Goal: Information Seeking & Learning: Learn about a topic

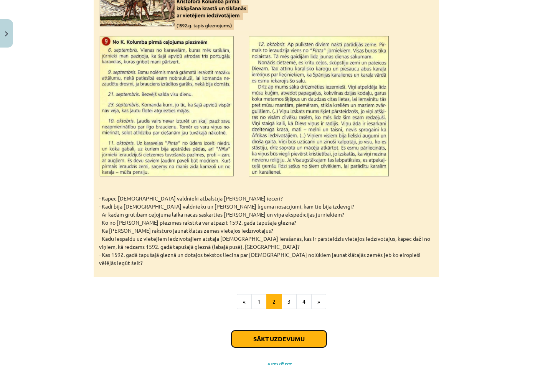
click at [261, 331] on button "Sākt uzdevumu" at bounding box center [278, 339] width 95 height 17
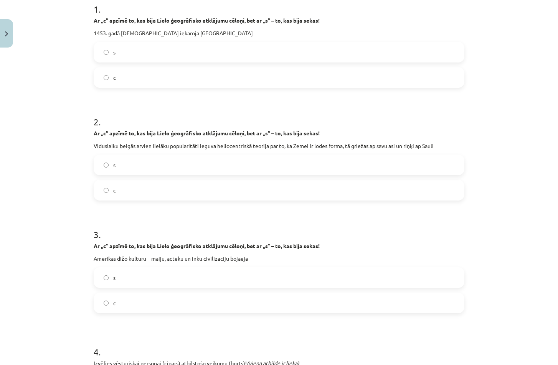
scroll to position [369, 0]
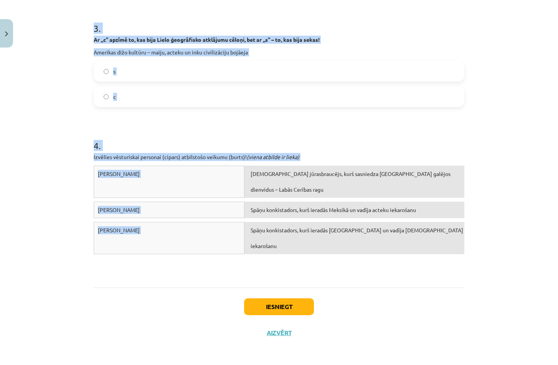
drag, startPoint x: 113, startPoint y: 155, endPoint x: 361, endPoint y: 226, distance: 258.3
click at [361, 226] on form "1 . Ar „c” apzīmē to, kas bija Lielo ģeogrāfisko atklājumu cēloņi, bet ar „s” –…" at bounding box center [279, 32] width 371 height 497
copy form "0 . Lo „i” dolors am, con adip Elits doeiusmodte incididun utlabo, etd ma „a” –…"
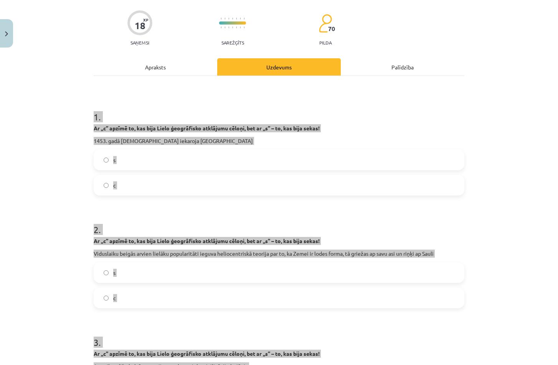
scroll to position [0, 0]
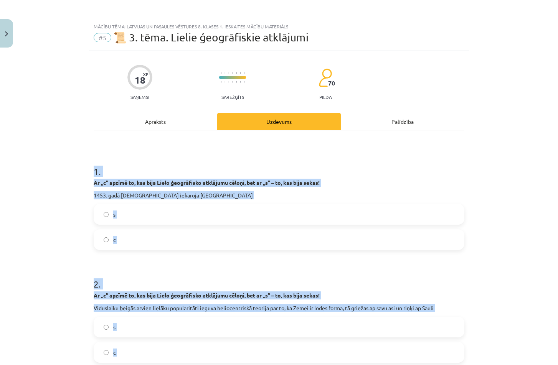
click at [162, 158] on h1 "1 ." at bounding box center [279, 165] width 371 height 24
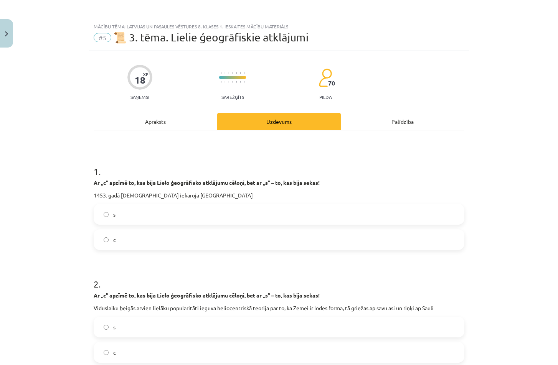
click at [145, 233] on label "c" at bounding box center [278, 239] width 369 height 19
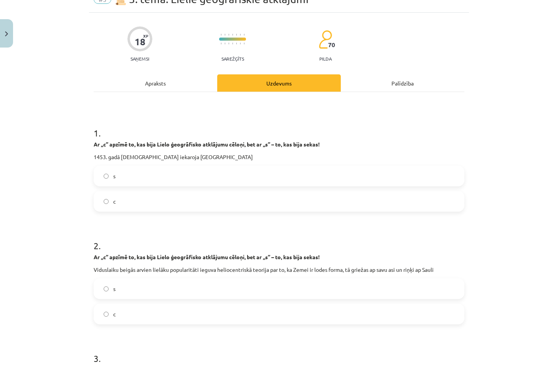
scroll to position [77, 0]
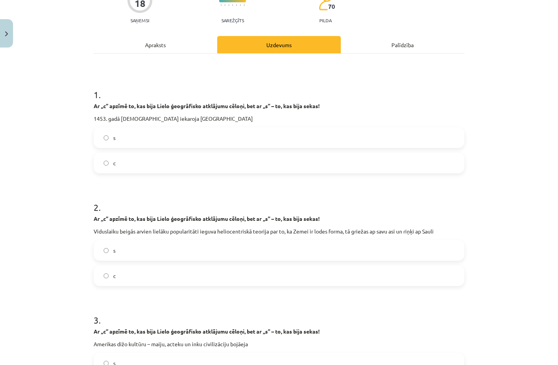
click at [132, 274] on label "c" at bounding box center [278, 275] width 369 height 19
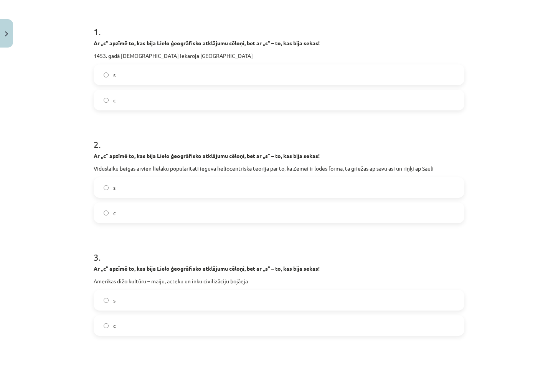
scroll to position [153, 0]
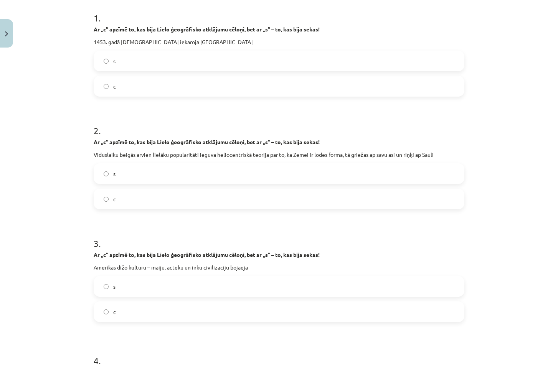
click at [123, 289] on label "s" at bounding box center [278, 286] width 369 height 19
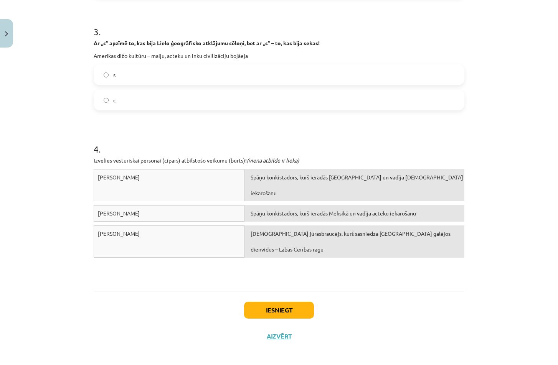
scroll to position [369, 0]
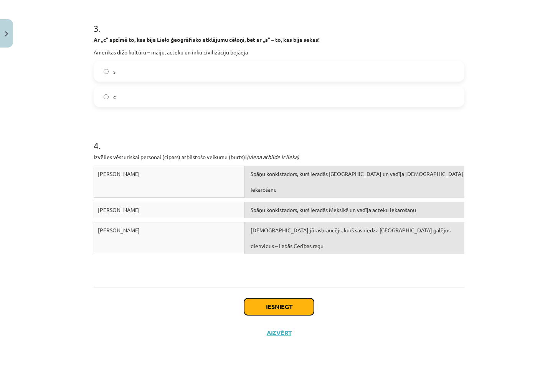
click at [259, 309] on button "Iesniegt" at bounding box center [279, 307] width 70 height 17
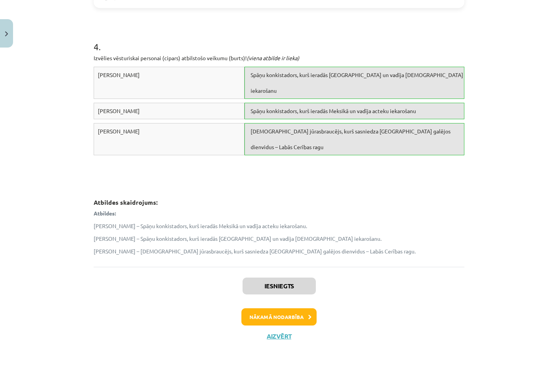
scroll to position [471, 0]
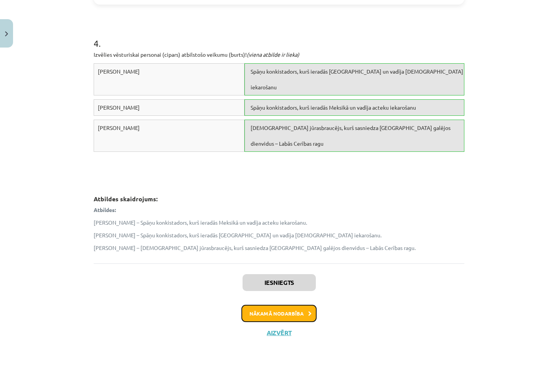
click at [298, 318] on button "Nākamā nodarbība" at bounding box center [278, 314] width 75 height 18
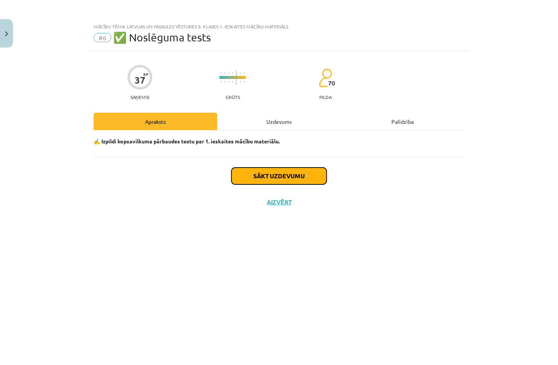
click at [297, 173] on button "Sākt uzdevumu" at bounding box center [278, 176] width 95 height 17
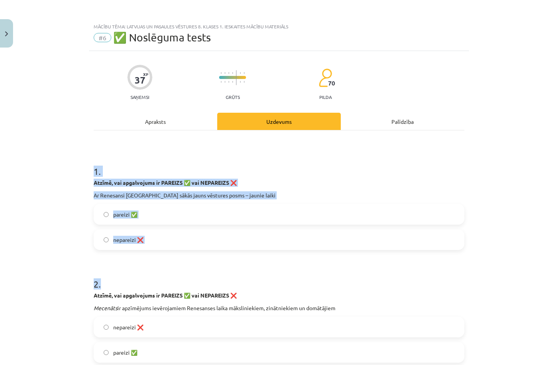
drag, startPoint x: 359, startPoint y: 281, endPoint x: 367, endPoint y: 300, distance: 20.6
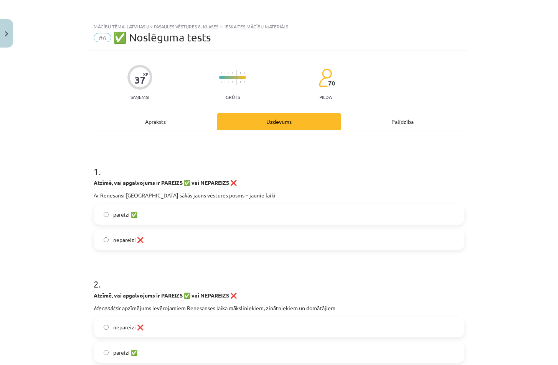
drag, startPoint x: 367, startPoint y: 300, endPoint x: 69, endPoint y: 105, distance: 356.0
click at [69, 103] on div "Mācību tēma: Latvijas un pasaules vēstures 8. klases 1. ieskaites mācību materi…" at bounding box center [279, 182] width 558 height 365
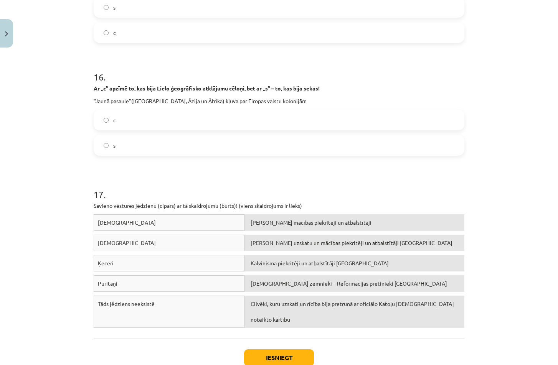
scroll to position [1939, 0]
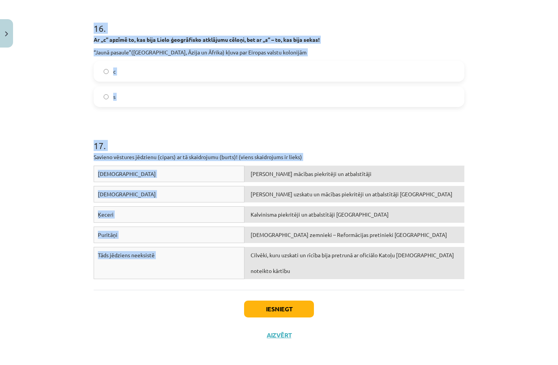
drag, startPoint x: 87, startPoint y: 170, endPoint x: 402, endPoint y: 266, distance: 329.1
copy form "8 . Loremi, dol sitametcons ad ELITSED ✅ doe TEMPORINC ❌ Ut Laboreetd Magnaa en…"
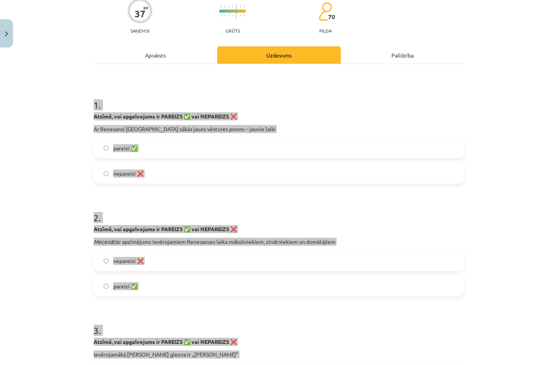
scroll to position [0, 0]
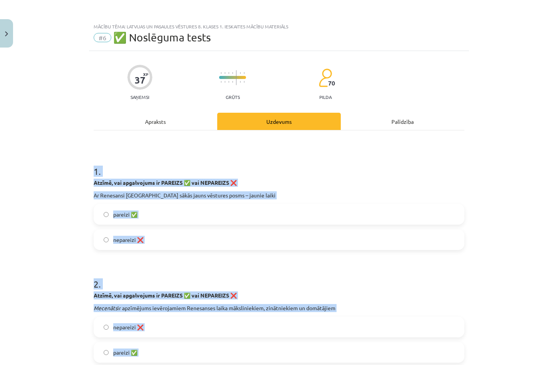
click at [161, 217] on label "pareizi ✅" at bounding box center [278, 214] width 369 height 19
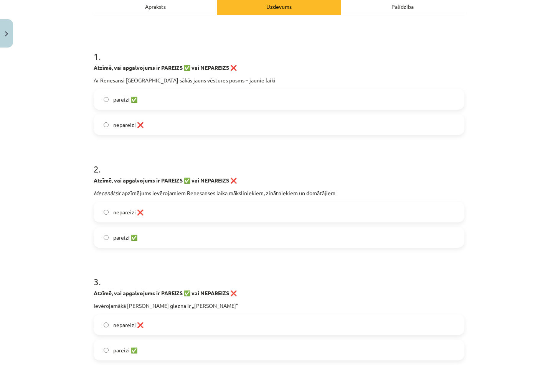
click at [158, 216] on label "nepareizi ❌" at bounding box center [278, 212] width 369 height 19
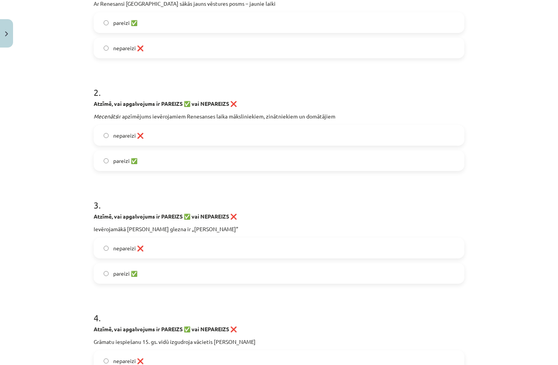
click at [154, 270] on label "pareizi ✅" at bounding box center [278, 273] width 369 height 19
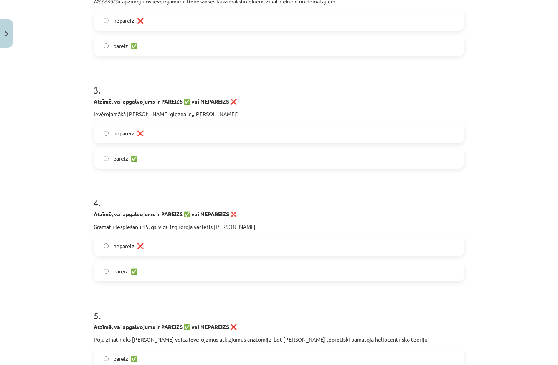
click at [154, 270] on label "pareizi ✅" at bounding box center [278, 271] width 369 height 19
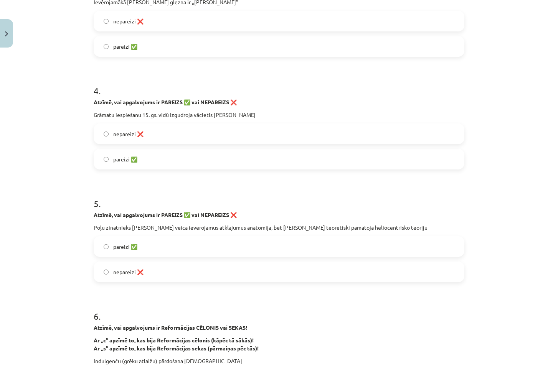
scroll to position [422, 0]
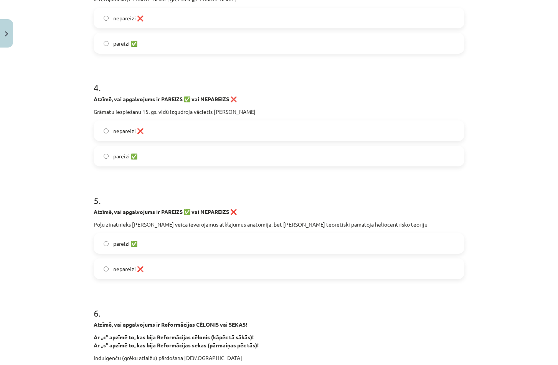
click at [154, 270] on label "nepareizi ❌" at bounding box center [278, 268] width 369 height 19
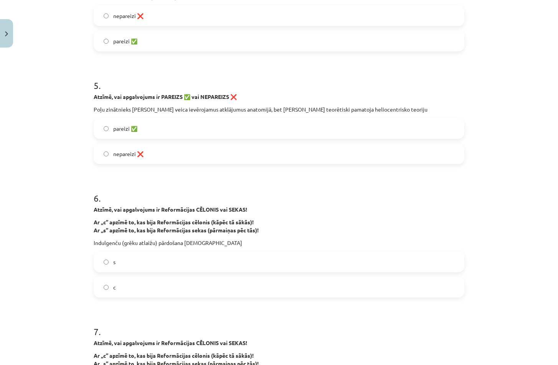
scroll to position [576, 0]
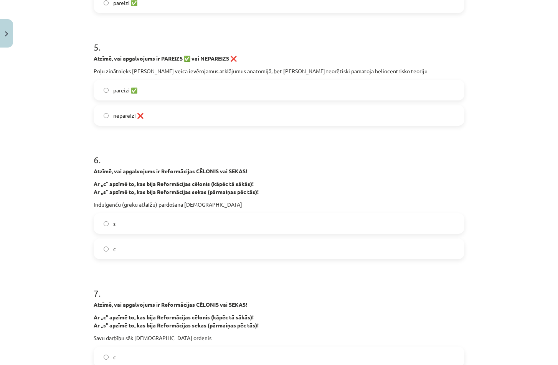
click at [152, 252] on label "c" at bounding box center [278, 248] width 369 height 19
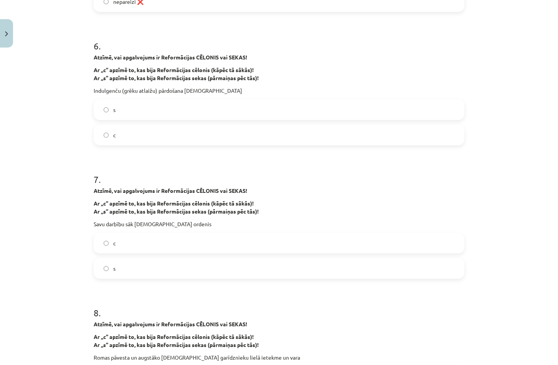
scroll to position [691, 0]
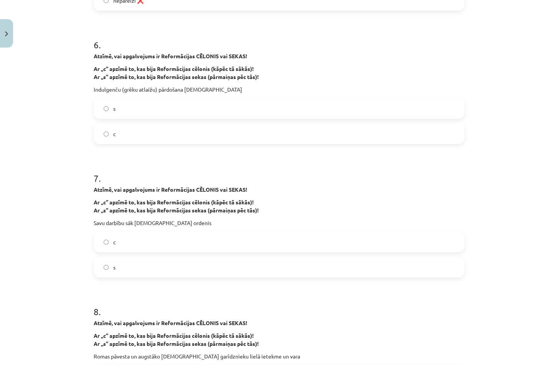
click at [145, 270] on label "s" at bounding box center [278, 267] width 369 height 19
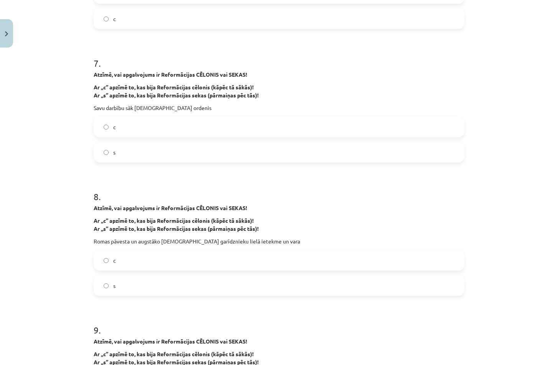
scroll to position [844, 0]
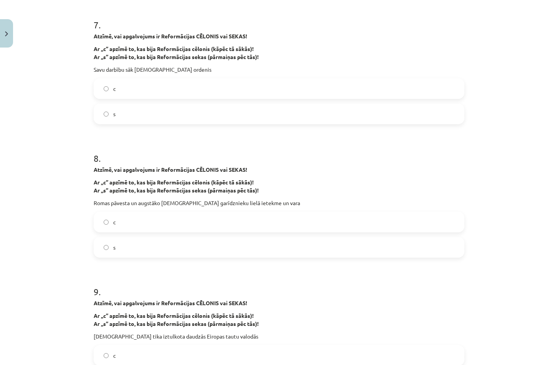
click at [148, 226] on label "c" at bounding box center [278, 222] width 369 height 19
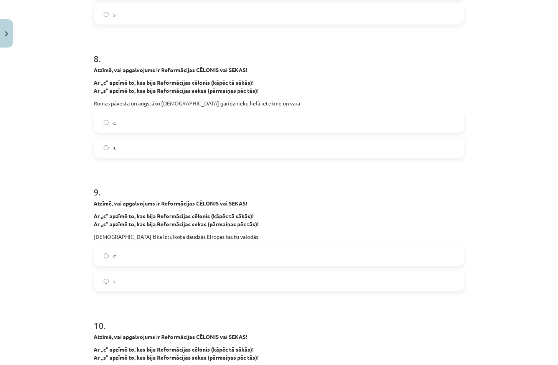
scroll to position [959, 0]
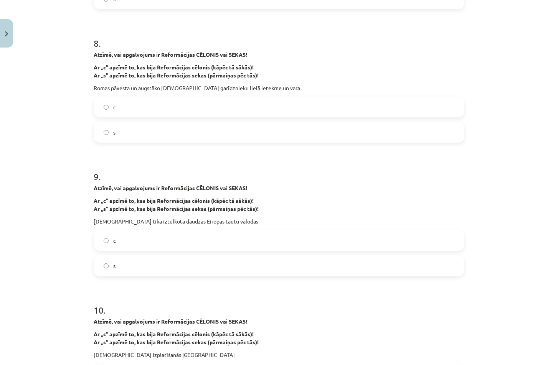
click at [117, 269] on label "s" at bounding box center [278, 265] width 369 height 19
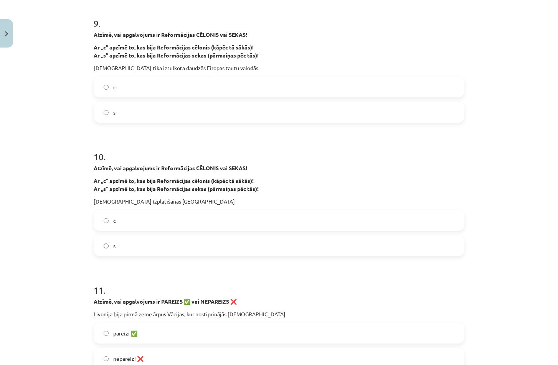
click at [124, 252] on label "s" at bounding box center [278, 245] width 369 height 19
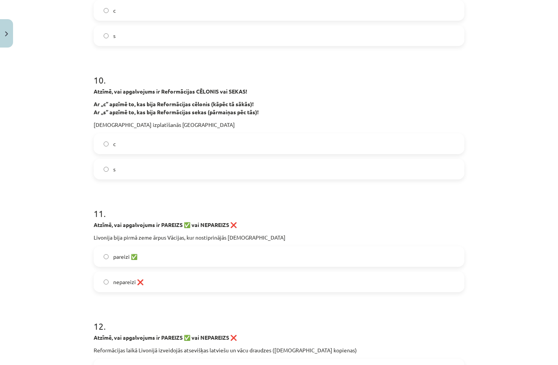
click at [114, 261] on span "pareizi ✅" at bounding box center [125, 257] width 24 height 8
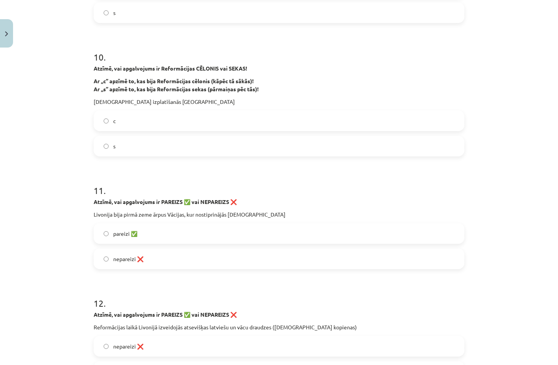
scroll to position [1305, 0]
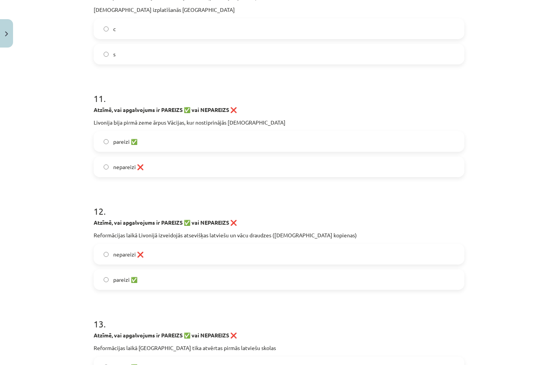
click at [110, 254] on label "nepareizi ❌" at bounding box center [278, 254] width 369 height 19
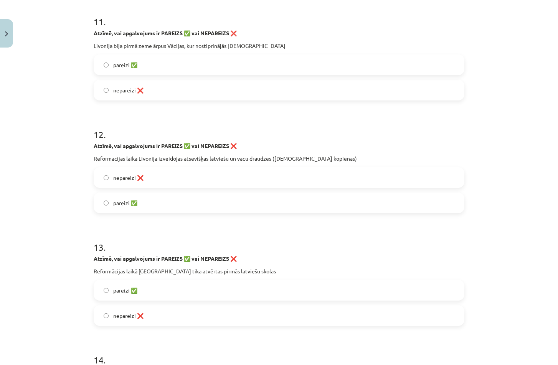
click at [113, 287] on span "pareizi ✅" at bounding box center [125, 291] width 24 height 8
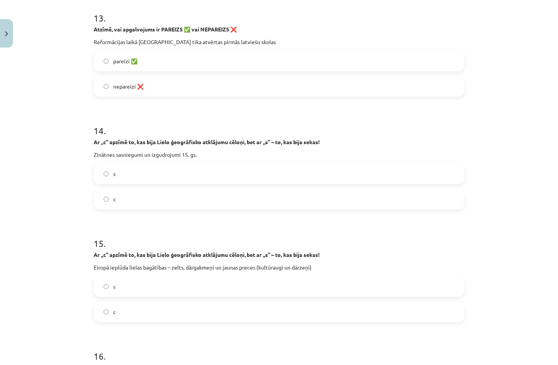
scroll to position [1612, 0]
click at [150, 198] on label "c" at bounding box center [278, 198] width 369 height 19
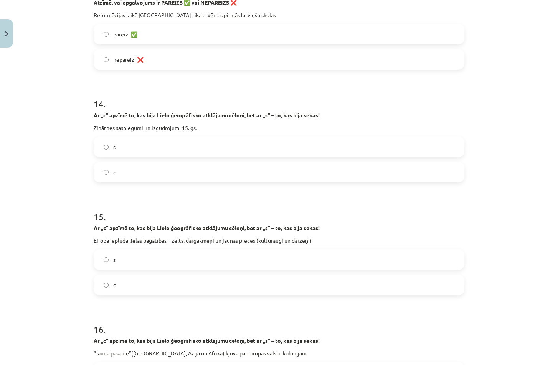
scroll to position [1688, 0]
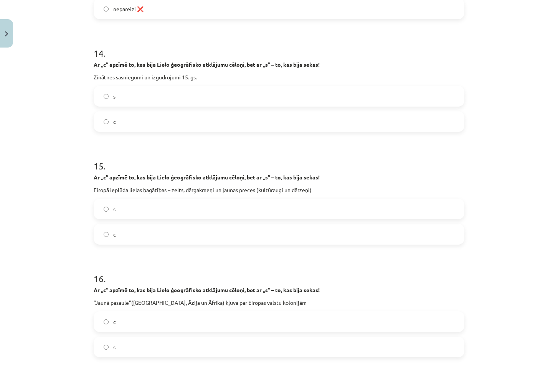
click at [163, 211] on label "s" at bounding box center [278, 209] width 369 height 19
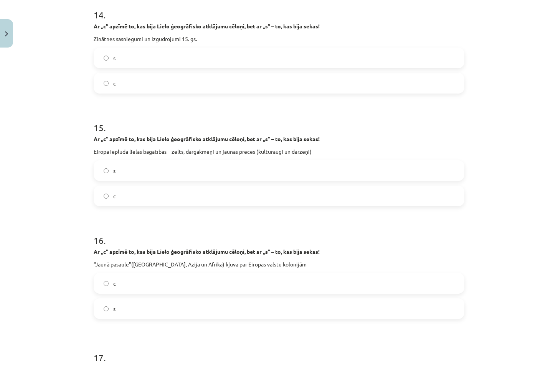
click at [144, 309] on label "s" at bounding box center [278, 308] width 369 height 19
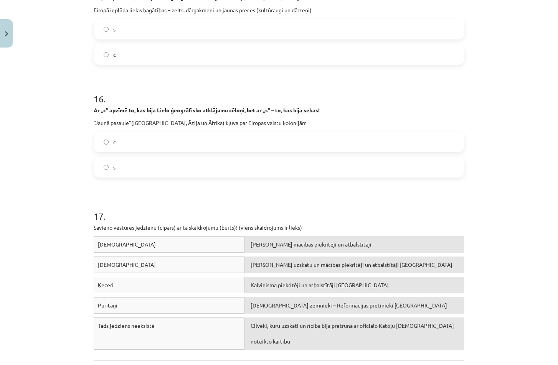
scroll to position [1880, 0]
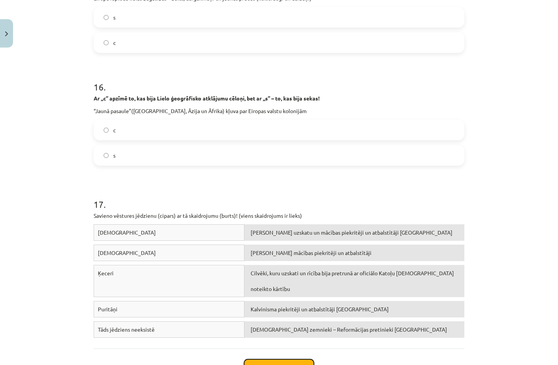
click at [305, 360] on button "Iesniegt" at bounding box center [279, 368] width 70 height 17
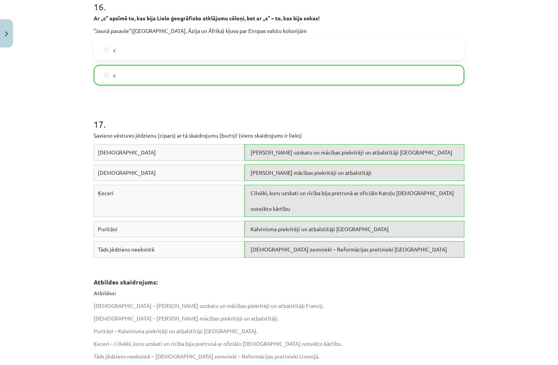
scroll to position [2067, 0]
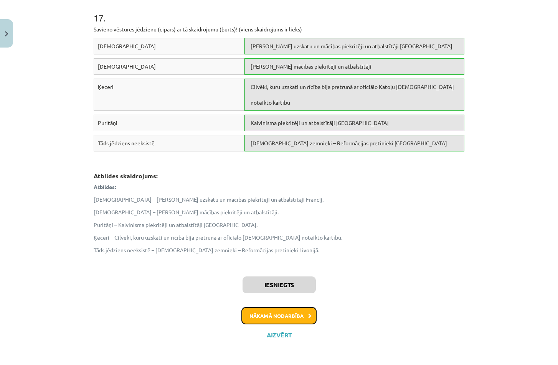
click at [285, 317] on button "Nākamā nodarbība" at bounding box center [278, 316] width 75 height 18
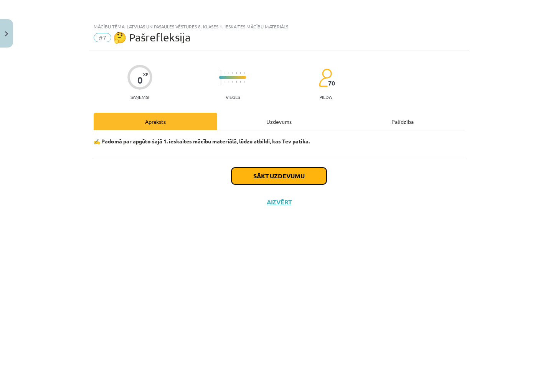
click at [279, 177] on button "Sākt uzdevumu" at bounding box center [278, 176] width 95 height 17
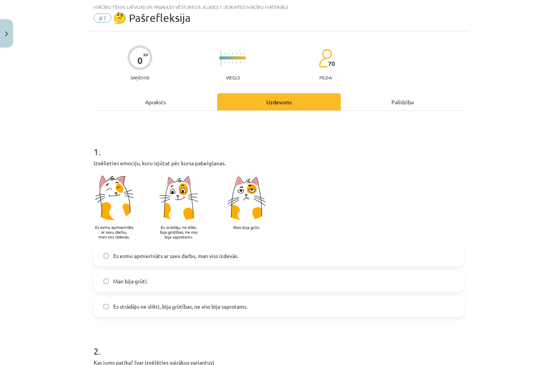
scroll to position [38, 0]
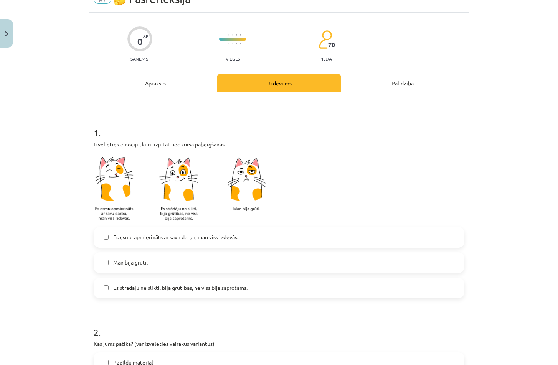
click at [231, 238] on span "Es esmu apmierināts ar savu darbu, man viss izdevās." at bounding box center [175, 237] width 125 height 8
click at [293, 291] on label "Es strādāju ne slikti, bija grūtības, ne viss bija saprotams." at bounding box center [278, 288] width 369 height 19
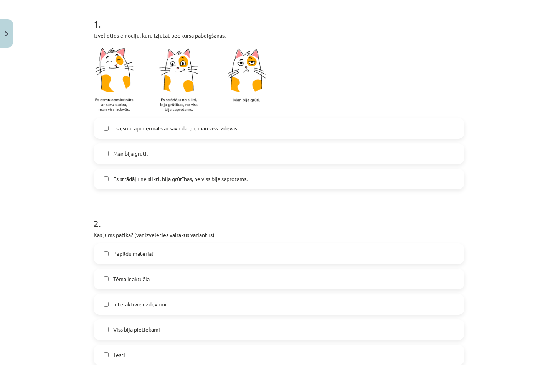
scroll to position [153, 0]
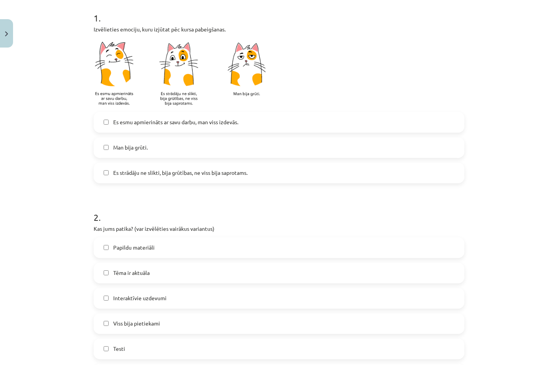
drag, startPoint x: 135, startPoint y: 138, endPoint x: 145, endPoint y: 150, distance: 15.8
click at [137, 140] on label "Man bija grūti." at bounding box center [278, 147] width 369 height 19
click at [145, 150] on span "Man bija grūti." at bounding box center [130, 148] width 35 height 8
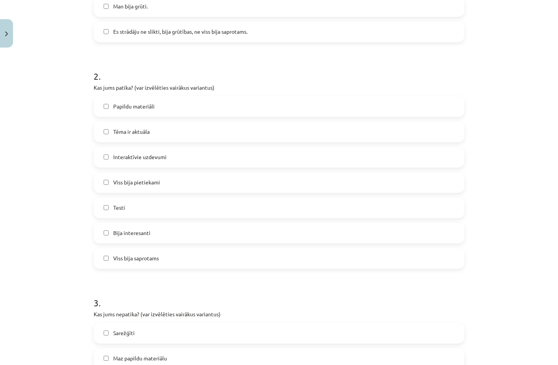
scroll to position [384, 0]
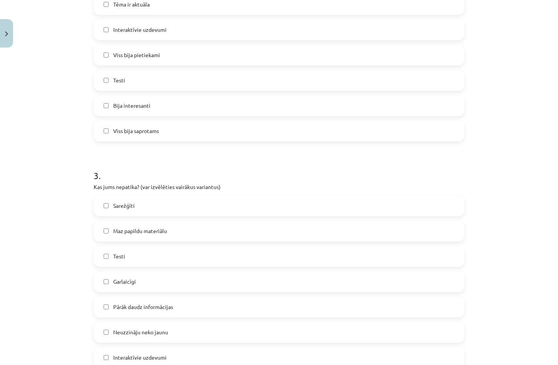
click at [200, 303] on label "Pārāk daudz informācijas" at bounding box center [278, 307] width 369 height 19
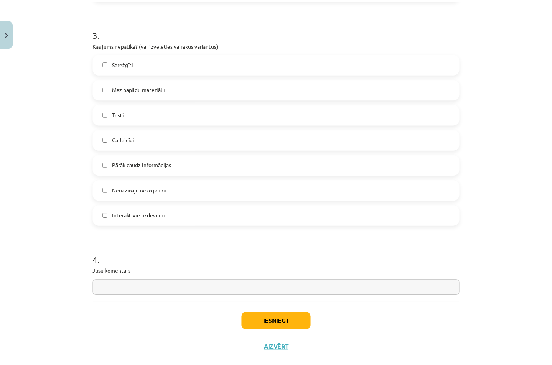
scroll to position [576, 0]
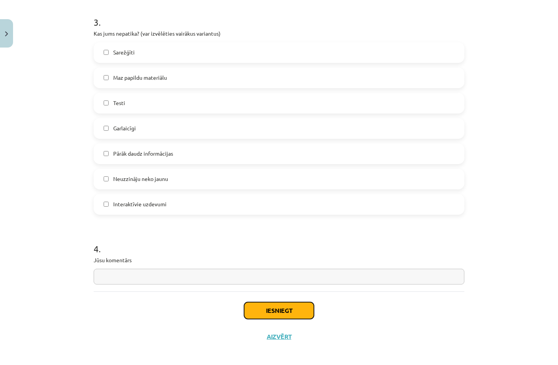
click at [260, 305] on button "Iesniegt" at bounding box center [279, 310] width 70 height 17
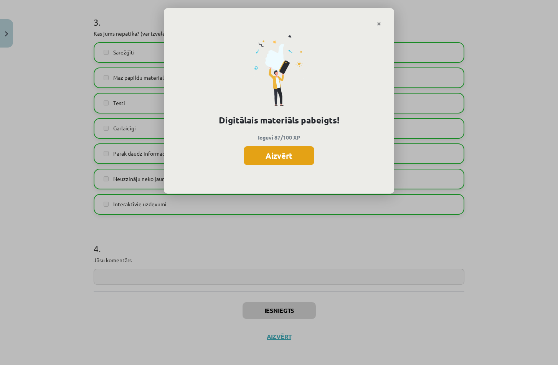
click at [271, 152] on button "Aizvērt" at bounding box center [279, 155] width 71 height 19
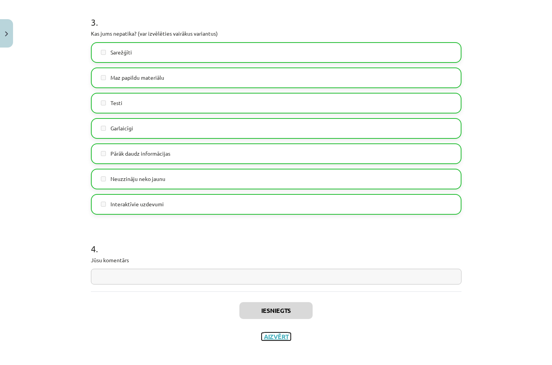
click at [266, 340] on button "Aizvērt" at bounding box center [276, 337] width 29 height 8
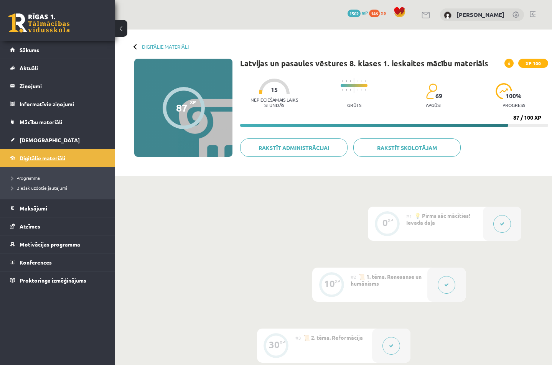
click at [73, 152] on link "Digitālie materiāli" at bounding box center [58, 158] width 96 height 18
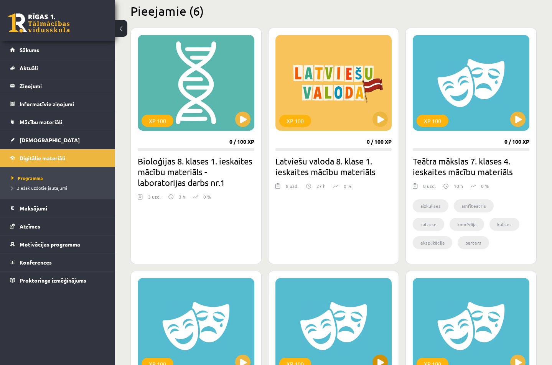
scroll to position [192, 0]
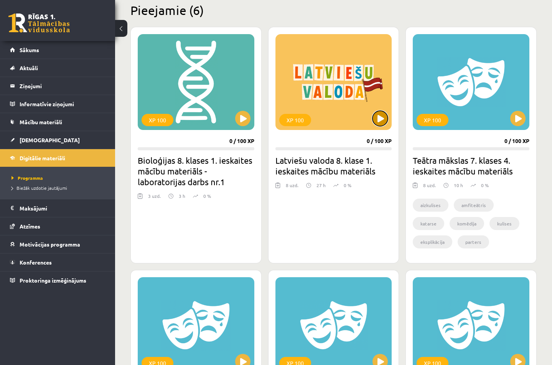
click at [378, 122] on button at bounding box center [380, 118] width 15 height 15
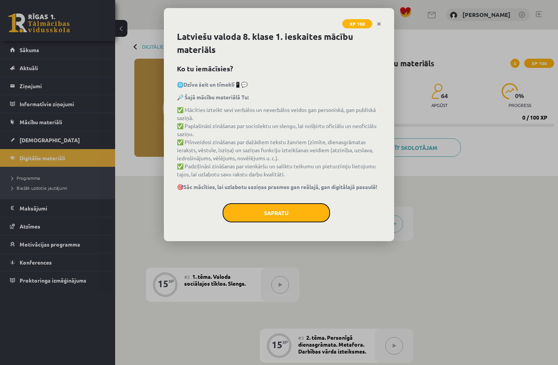
drag, startPoint x: 312, startPoint y: 224, endPoint x: 315, endPoint y: 205, distance: 19.5
click at [312, 221] on button "Sapratu" at bounding box center [276, 212] width 107 height 19
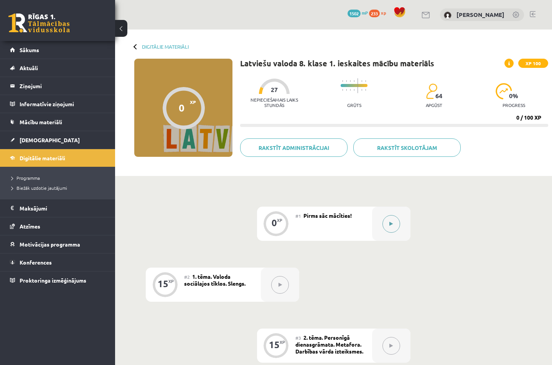
click at [391, 220] on button at bounding box center [392, 224] width 18 height 18
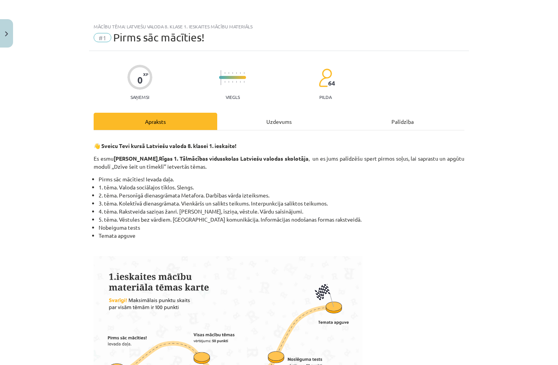
click at [285, 125] on div "Uzdevums" at bounding box center [279, 121] width 124 height 17
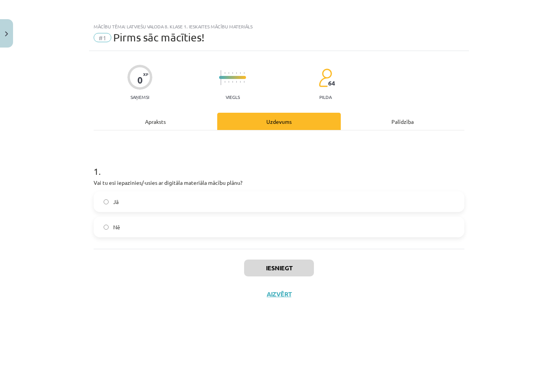
click at [207, 206] on label "Jā" at bounding box center [278, 201] width 369 height 19
click at [259, 262] on button "Iesniegt" at bounding box center [279, 268] width 70 height 17
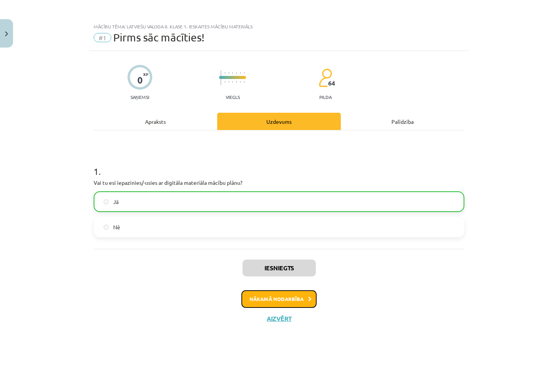
click at [266, 294] on button "Nākamā nodarbība" at bounding box center [278, 299] width 75 height 18
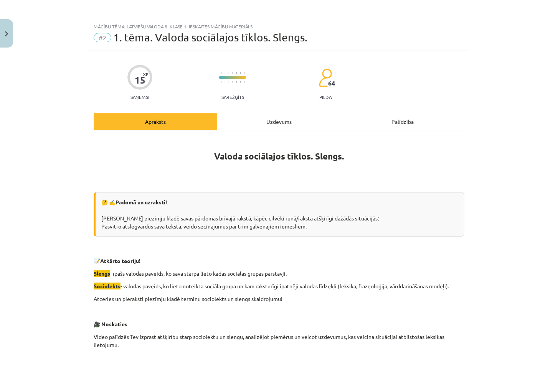
click at [260, 115] on div "Uzdevums" at bounding box center [279, 121] width 124 height 17
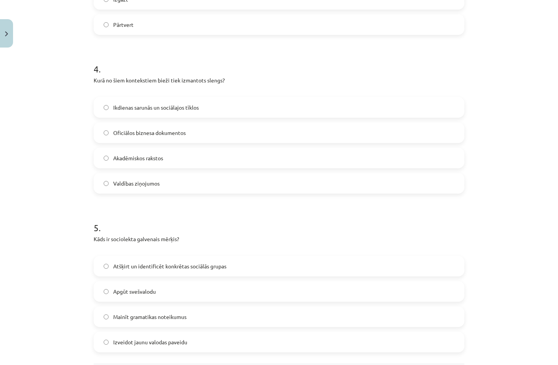
scroll to position [647, 0]
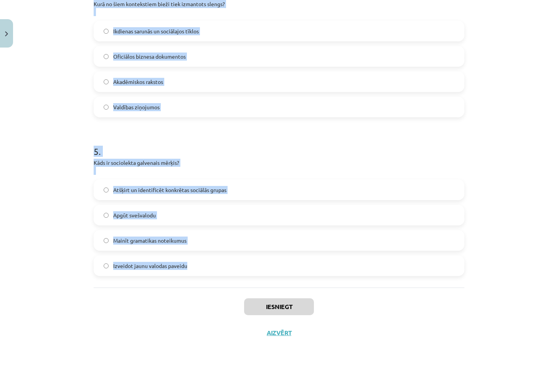
drag, startPoint x: 121, startPoint y: 151, endPoint x: 218, endPoint y: 267, distance: 150.6
copy form "1 . Kas ir sociolekts? Valodas paveids, kas ir raksturīgs konkrētai sociālai gr…"
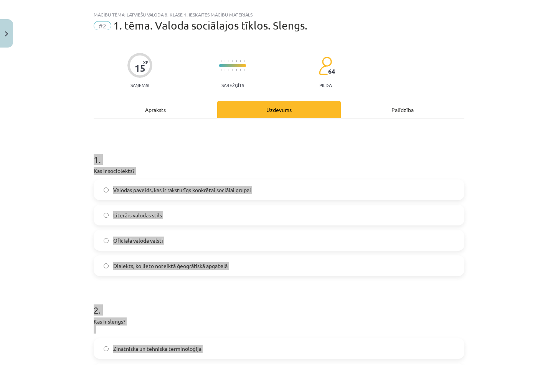
scroll to position [0, 0]
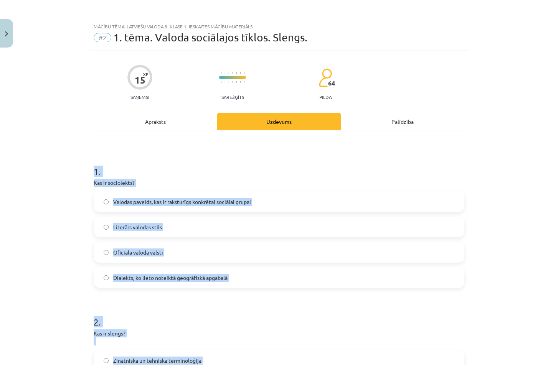
click at [114, 204] on span "Valodas paveids, kas ir raksturīgs konkrētai sociālai grupai" at bounding box center [182, 202] width 138 height 8
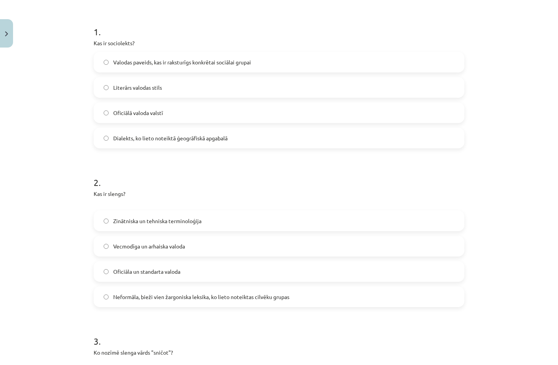
scroll to position [153, 0]
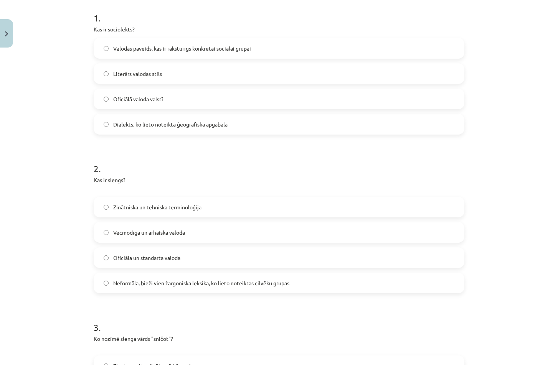
click at [144, 280] on span "Neformāla, bieži vien žargoniska leksika, ko lieto noteiktas cilvēku grupas" at bounding box center [201, 283] width 176 height 8
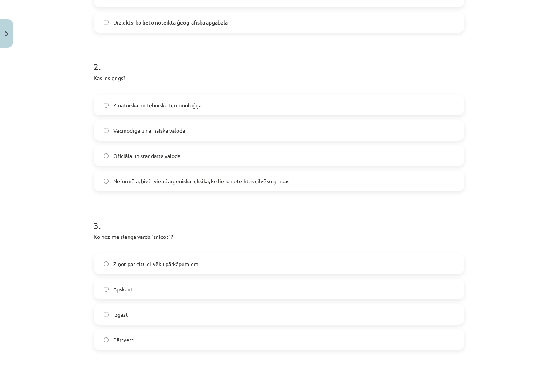
scroll to position [269, 0]
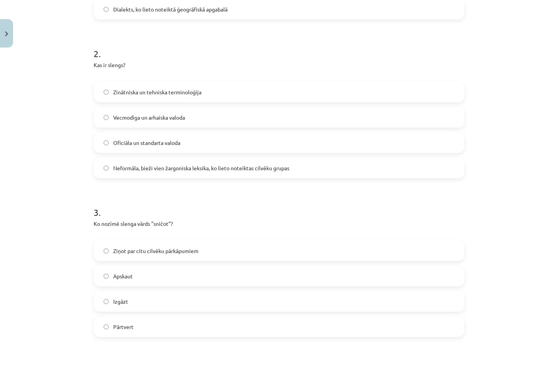
click at [154, 256] on label "Ziņot par citu cilvēku pārkāpumiem" at bounding box center [278, 250] width 369 height 19
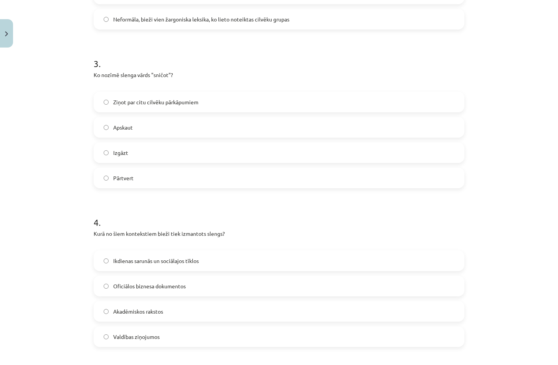
scroll to position [422, 0]
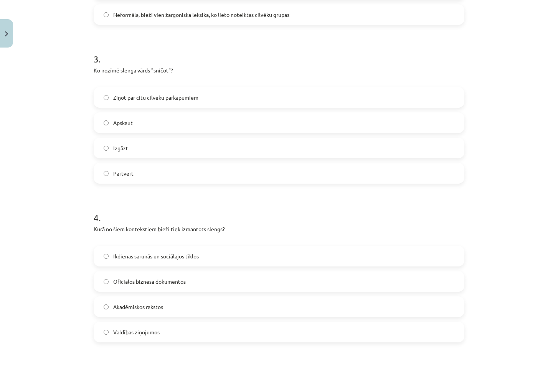
click at [154, 253] on span "Ikdienas sarunās un sociālajos tīklos" at bounding box center [156, 256] width 86 height 8
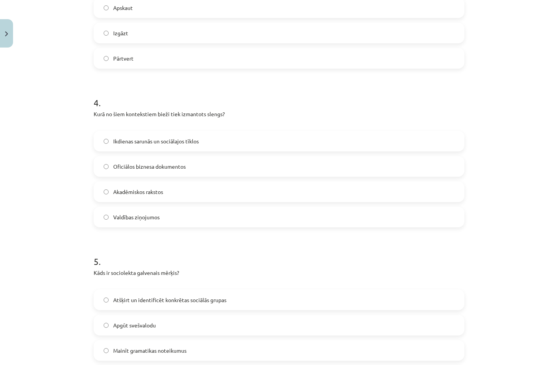
scroll to position [576, 0]
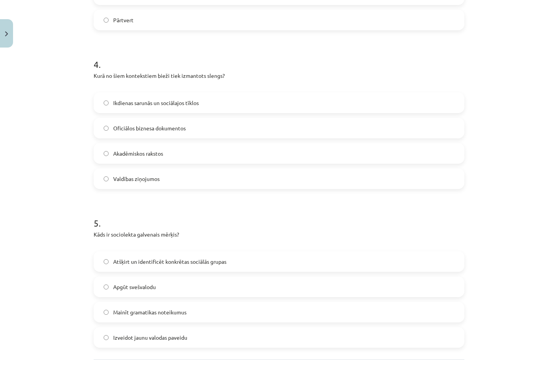
click at [169, 269] on label "Atšķirt un identificēt konkrētas sociālās grupas" at bounding box center [278, 261] width 369 height 19
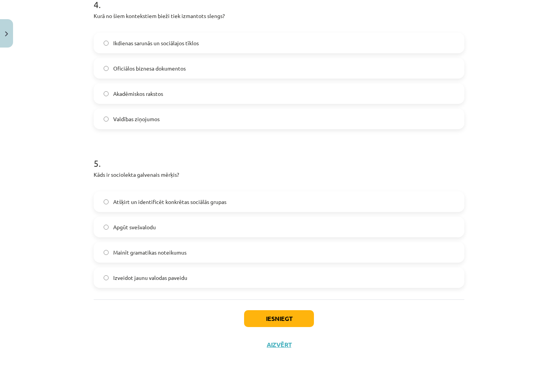
scroll to position [647, 0]
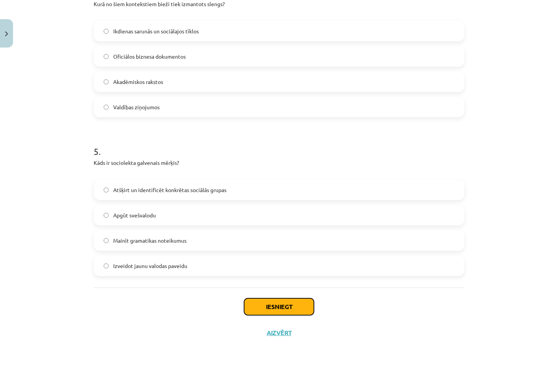
click at [259, 306] on button "Iesniegt" at bounding box center [279, 307] width 70 height 17
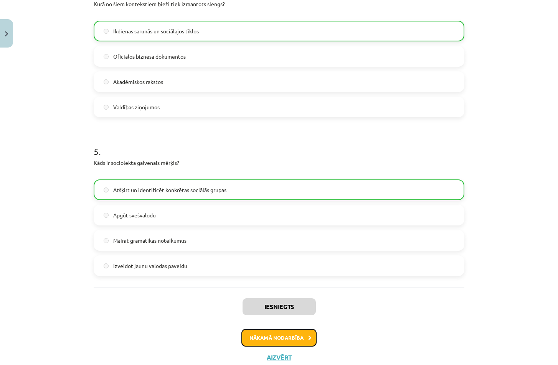
click at [247, 337] on button "Nākamā nodarbība" at bounding box center [278, 338] width 75 height 18
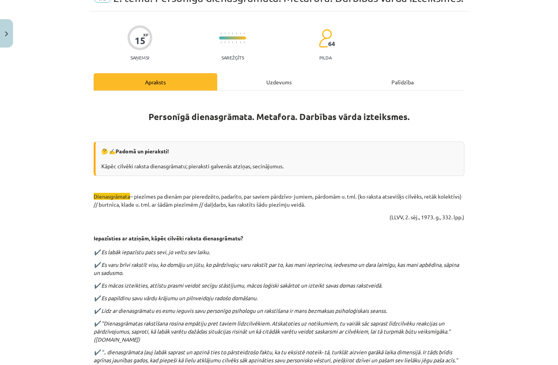
scroll to position [19, 0]
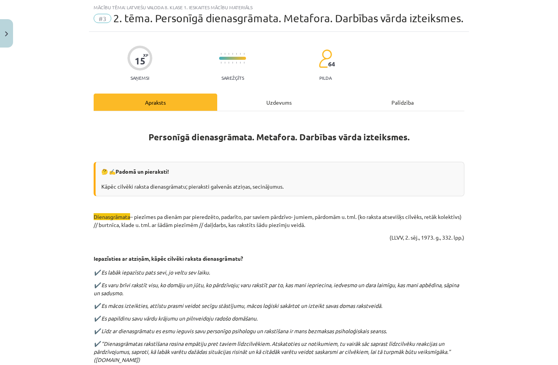
click at [294, 100] on div "Uzdevums" at bounding box center [279, 102] width 124 height 17
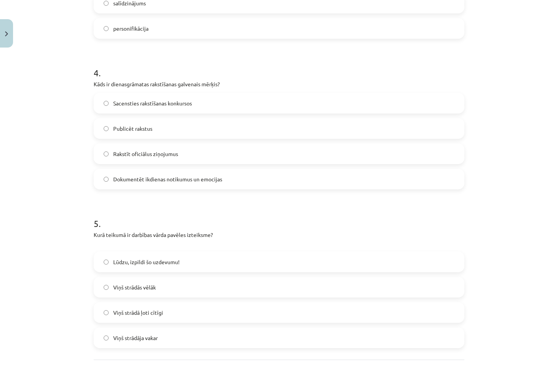
scroll to position [663, 0]
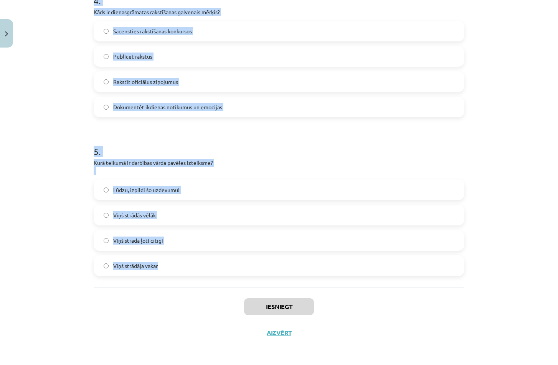
drag, startPoint x: 81, startPoint y: 151, endPoint x: 349, endPoint y: 273, distance: 294.8
click at [349, 273] on div "Mācību tēma: Latviešu valoda 8. klase 1. ieskaites mācību materiāls #3 2. tēma.…" at bounding box center [279, 182] width 558 height 365
copy form "1 . Kura izteiksme lietota teikumā? Vēl jāpaspēj visiem nopirkt Ziemassvētku dā…"
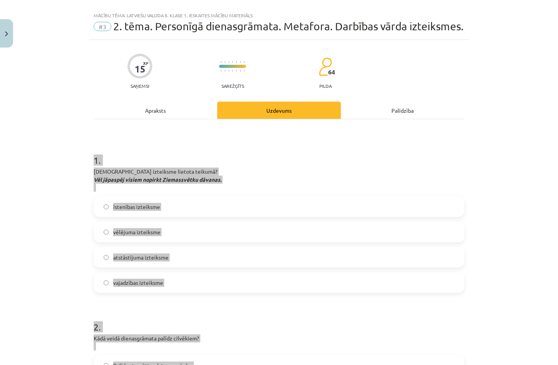
scroll to position [0, 0]
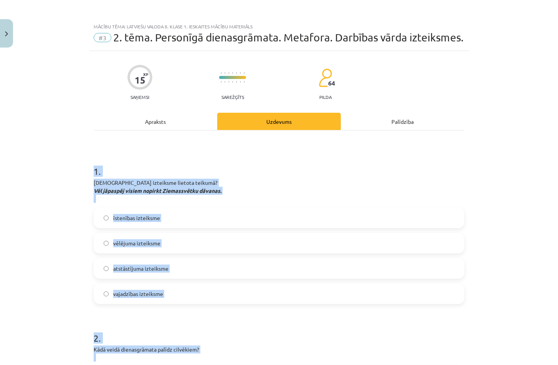
click at [183, 292] on label "vajadzības izteiksme" at bounding box center [278, 293] width 369 height 19
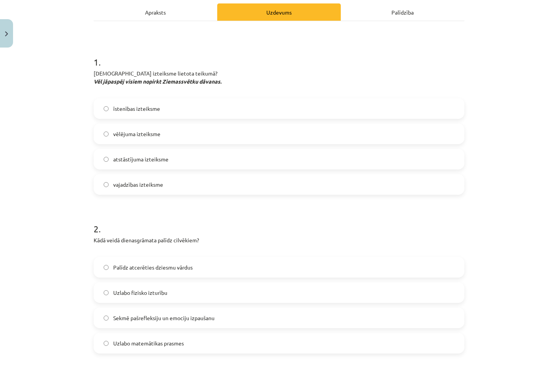
scroll to position [153, 0]
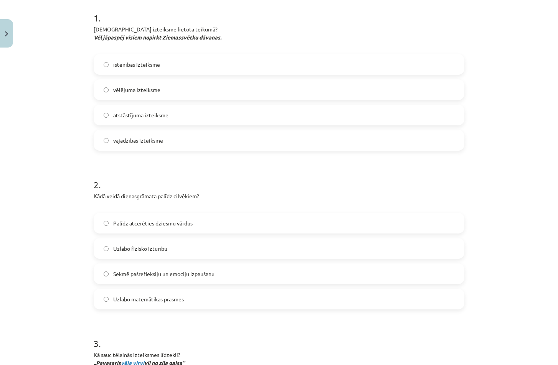
click at [201, 277] on span "Sekmē pašrefleksiju un emociju izpaušanu" at bounding box center [163, 274] width 101 height 8
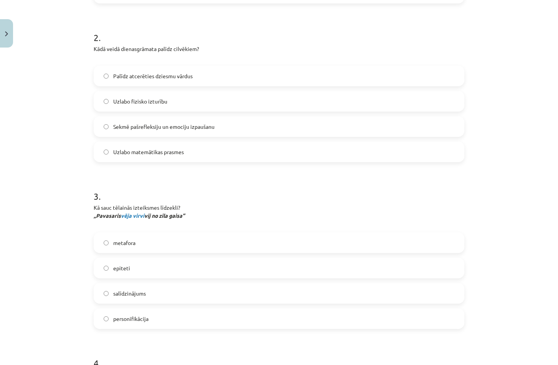
scroll to position [307, 0]
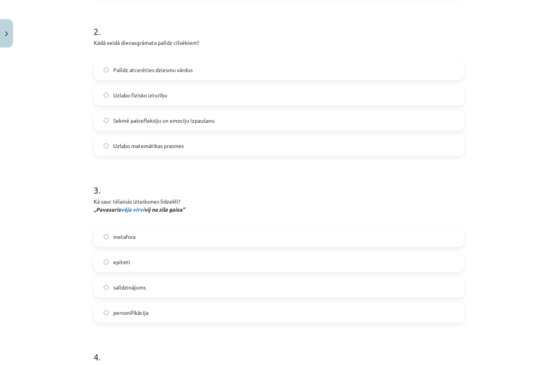
click at [172, 310] on label "personifikācija" at bounding box center [278, 312] width 369 height 19
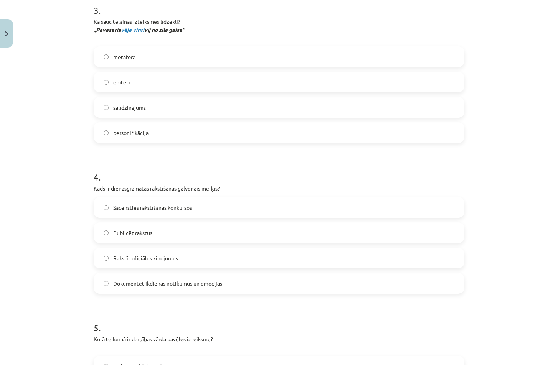
scroll to position [499, 0]
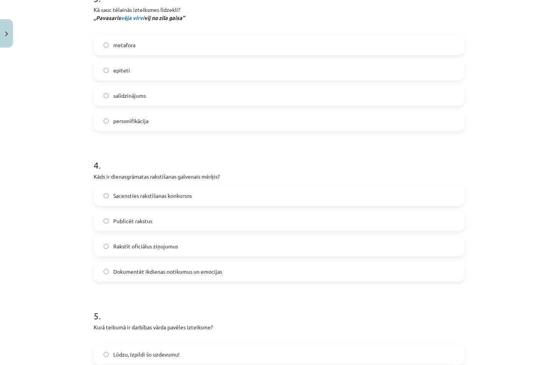
click at [189, 274] on span "Dokumentēt ikdienas notikumus un emocijas" at bounding box center [167, 272] width 109 height 8
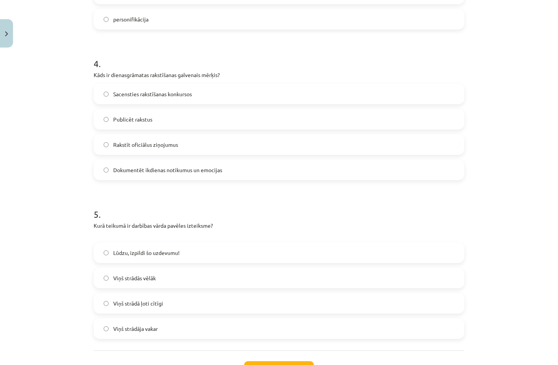
scroll to position [614, 0]
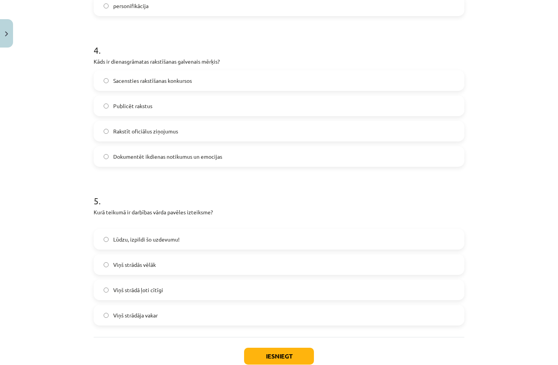
click at [181, 244] on label "Lūdzu, izpildi šo uzdevumu!" at bounding box center [278, 239] width 369 height 19
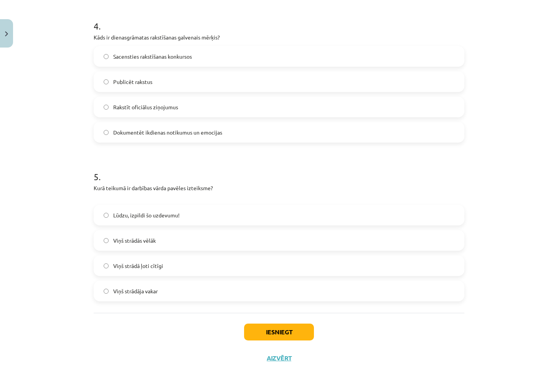
scroll to position [663, 0]
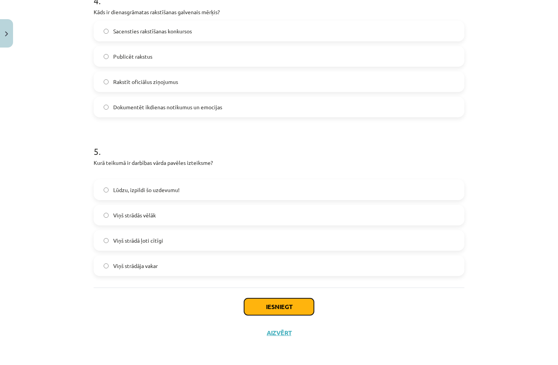
click at [252, 301] on button "Iesniegt" at bounding box center [279, 307] width 70 height 17
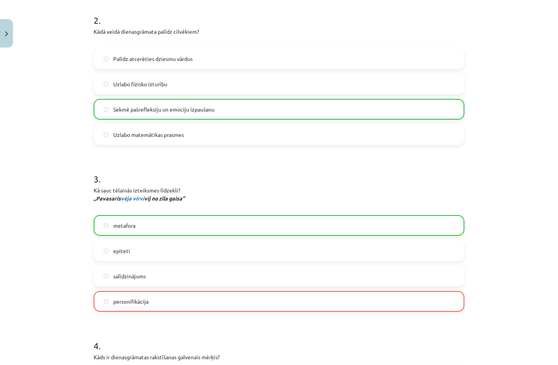
scroll to position [203, 0]
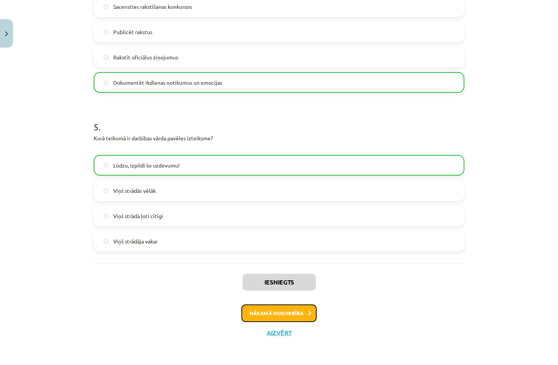
click at [287, 321] on button "Nākamā nodarbība" at bounding box center [278, 314] width 75 height 18
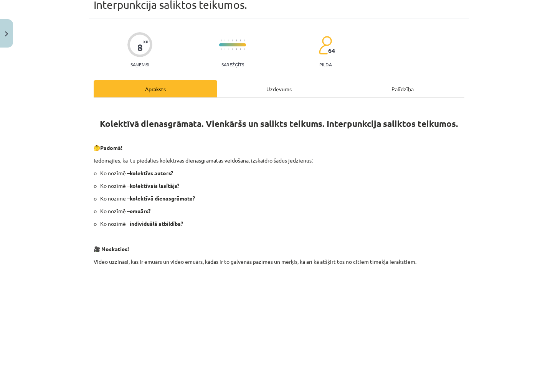
scroll to position [0, 0]
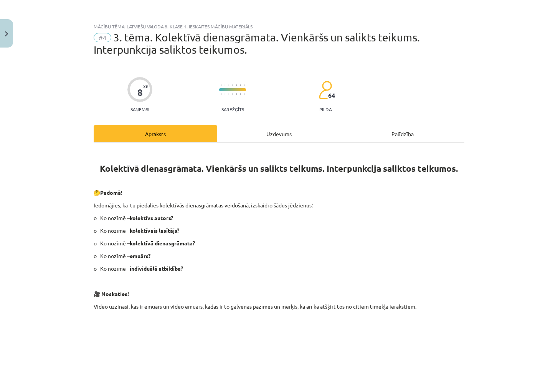
click at [284, 130] on div "Uzdevums" at bounding box center [279, 133] width 124 height 17
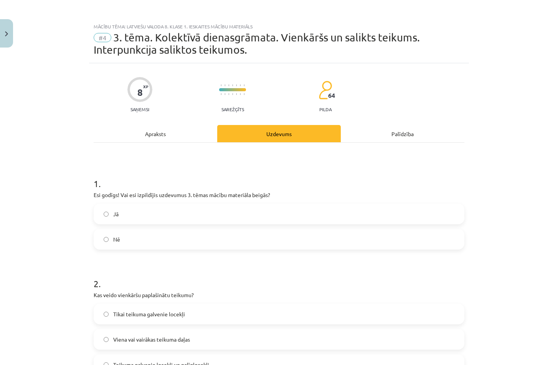
scroll to position [19, 0]
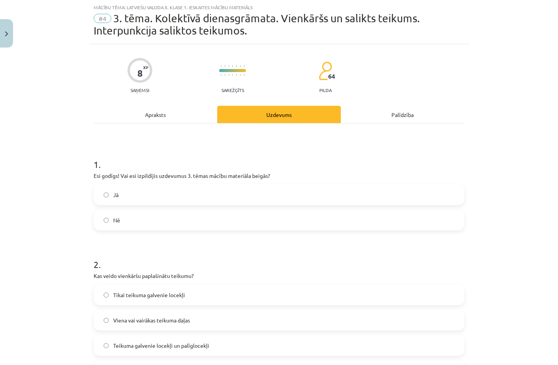
click at [146, 117] on div "Apraksts" at bounding box center [156, 114] width 124 height 17
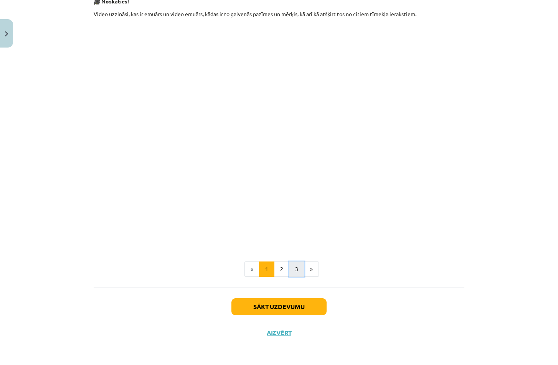
click at [295, 271] on button "3" at bounding box center [296, 269] width 15 height 15
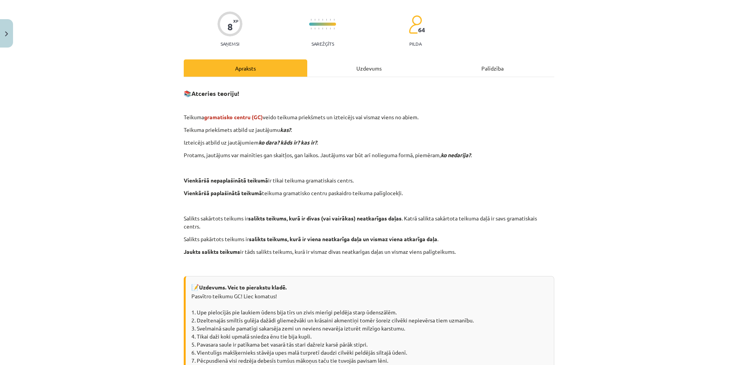
scroll to position [29, 0]
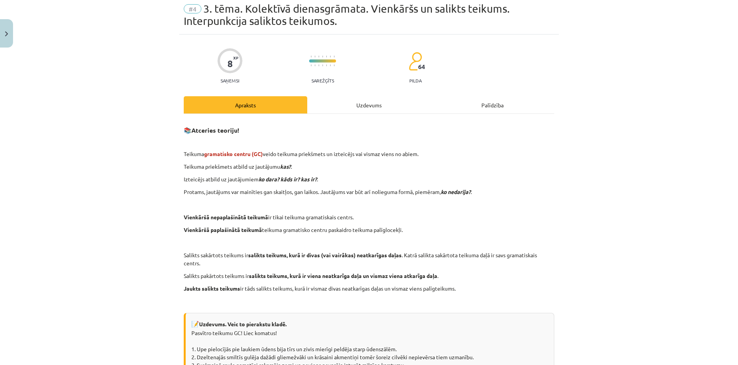
click at [359, 99] on div "Uzdevums" at bounding box center [369, 104] width 124 height 17
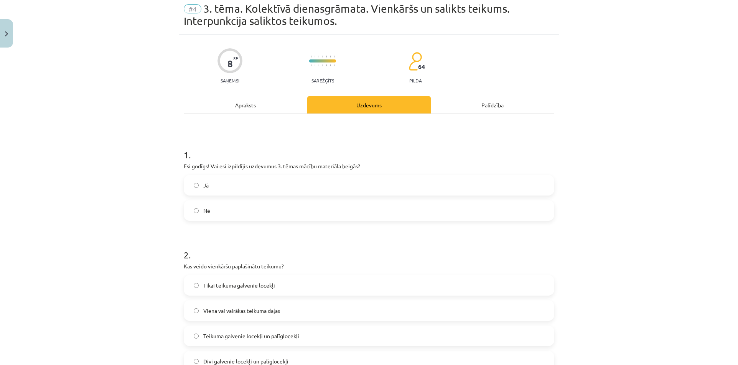
scroll to position [19, 0]
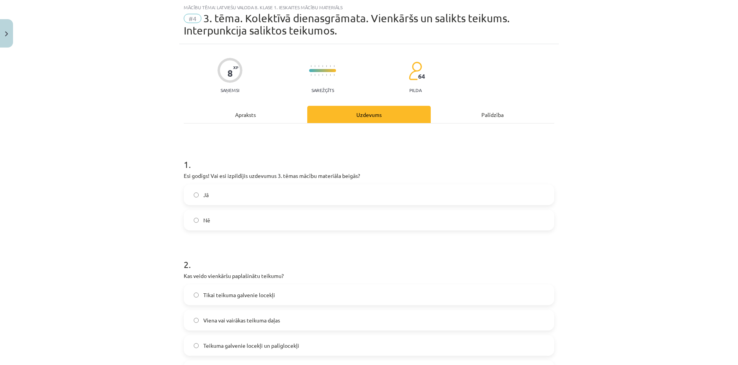
click at [231, 192] on label "Jā" at bounding box center [369, 194] width 369 height 19
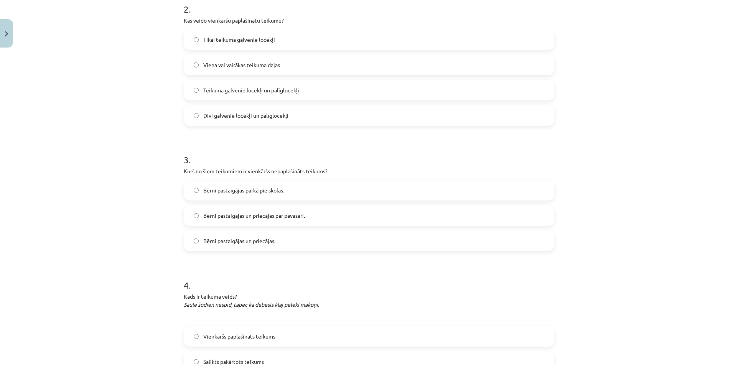
scroll to position [396, 0]
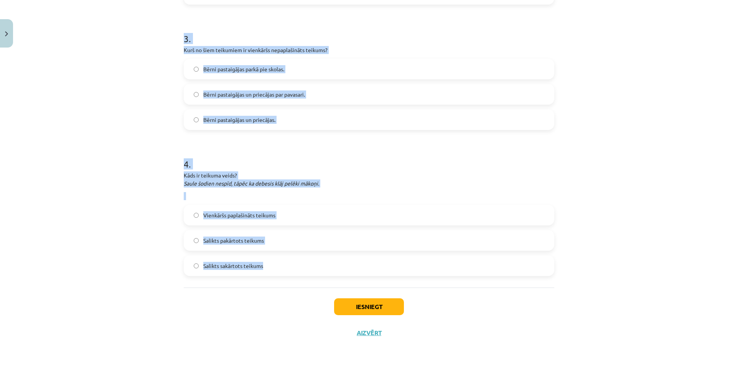
drag, startPoint x: 177, startPoint y: 150, endPoint x: 343, endPoint y: 261, distance: 200.4
click at [343, 261] on div "8 XP Saņemsi Sarežģīts 64 pilda Apraksts Uzdevums Palīdzība 1 . Esi godīgs! Vai…" at bounding box center [369, 6] width 380 height 679
copy form "2 . Kas veido vienkāršu paplašinātu teikumu? Tikai teikuma galvenie locekļi  Vi…"
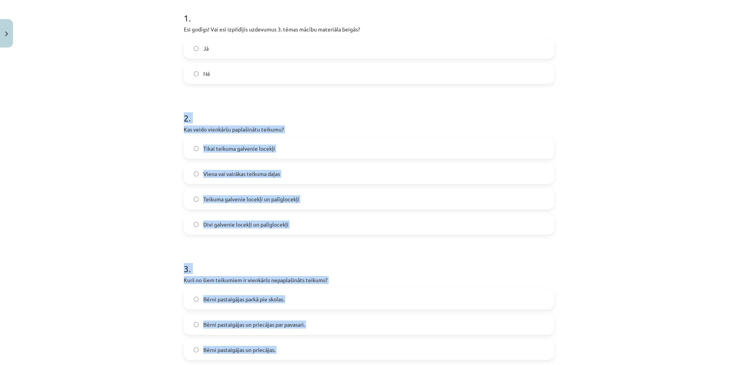
scroll to position [127, 0]
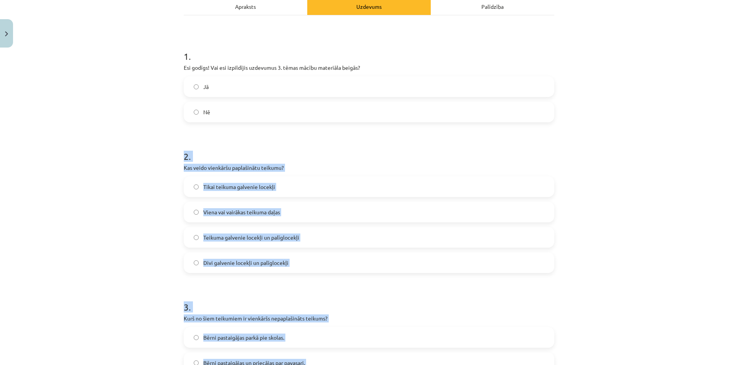
click at [308, 237] on label "Teikuma galvenie locekļi un palīglocekļi" at bounding box center [369, 237] width 369 height 19
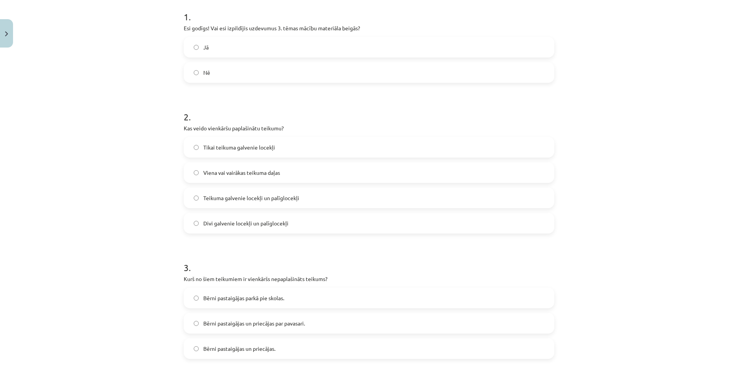
scroll to position [204, 0]
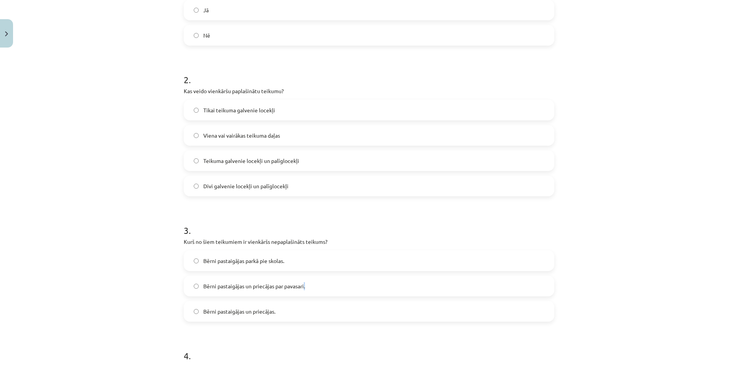
drag, startPoint x: 302, startPoint y: 288, endPoint x: 306, endPoint y: 284, distance: 6.0
click at [305, 287] on label "Bērni pastaigājas un priecājas par pavasari." at bounding box center [369, 286] width 369 height 19
click at [268, 285] on span "Bērni pastaigājas un priecājas par pavasari." at bounding box center [254, 286] width 102 height 8
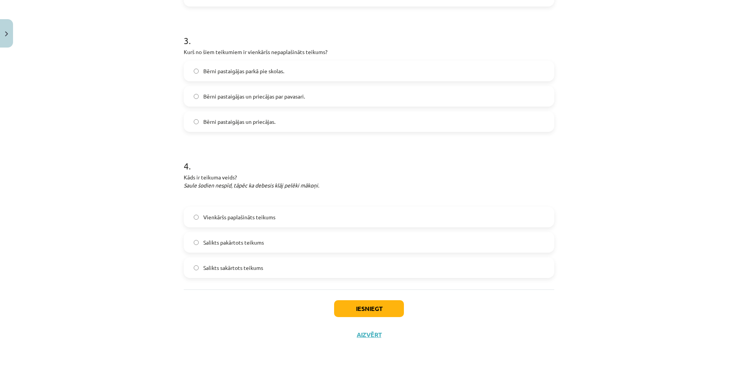
scroll to position [396, 0]
click at [267, 242] on label "Salikts pakārtots teikums" at bounding box center [369, 240] width 369 height 19
click at [376, 307] on button "Iesniegt" at bounding box center [369, 307] width 70 height 17
click at [140, 96] on div "Mācību tēma: Latviešu valoda 8. klase 1. ieskaites mācību materiāls #4 3. tēma.…" at bounding box center [369, 182] width 738 height 365
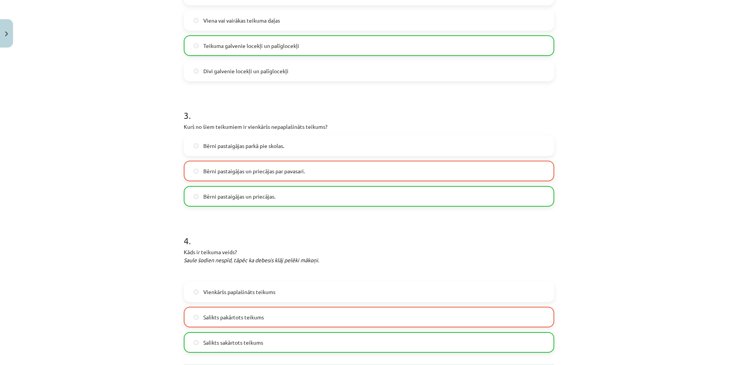
scroll to position [421, 0]
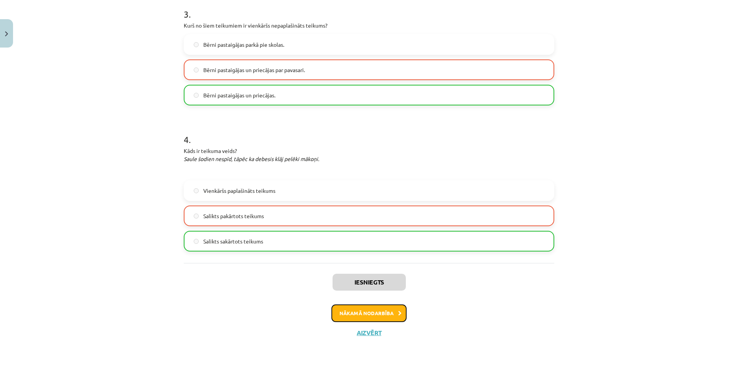
click at [379, 312] on button "Nākamā nodarbība" at bounding box center [369, 314] width 75 height 18
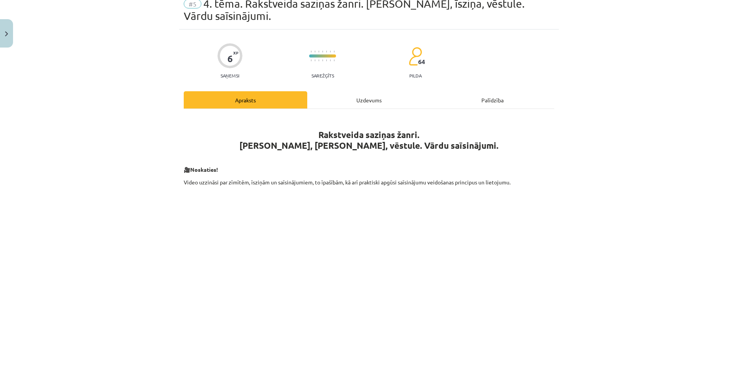
scroll to position [19, 0]
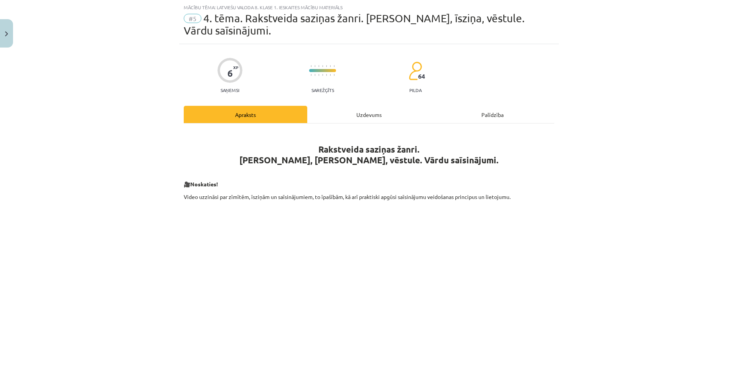
click at [365, 114] on div "Uzdevums" at bounding box center [369, 114] width 124 height 17
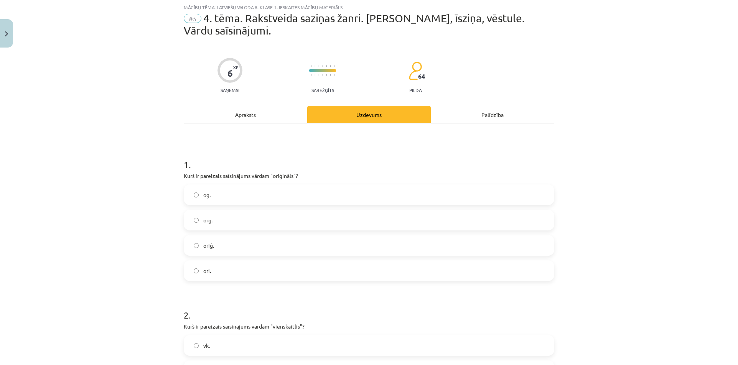
click at [247, 113] on div "Apraksts" at bounding box center [246, 114] width 124 height 17
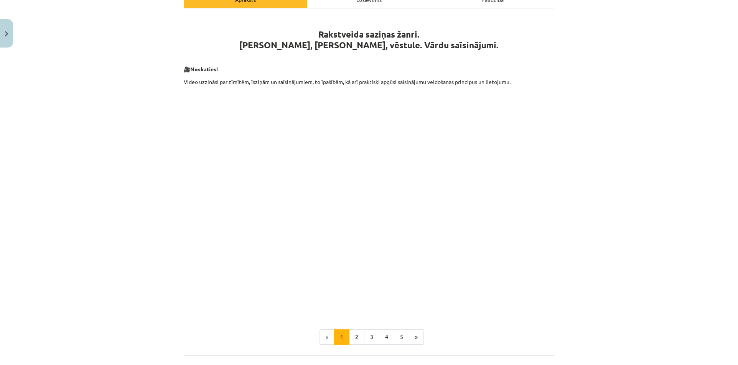
scroll to position [173, 0]
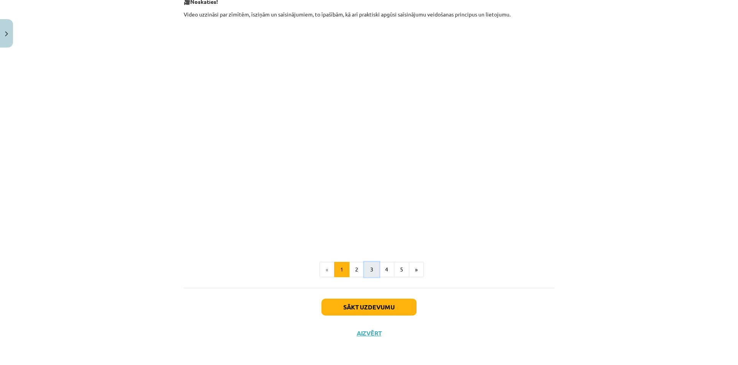
click at [375, 266] on button "3" at bounding box center [371, 269] width 15 height 15
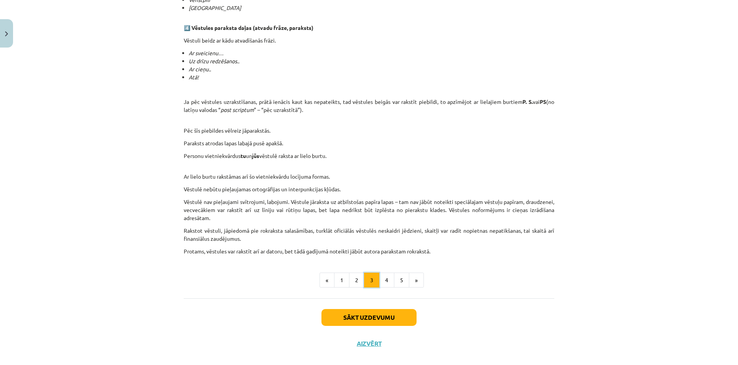
scroll to position [658, 0]
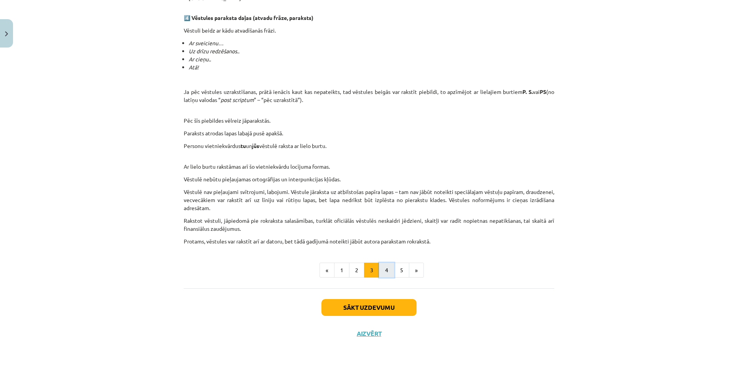
click at [382, 271] on button "4" at bounding box center [386, 270] width 15 height 15
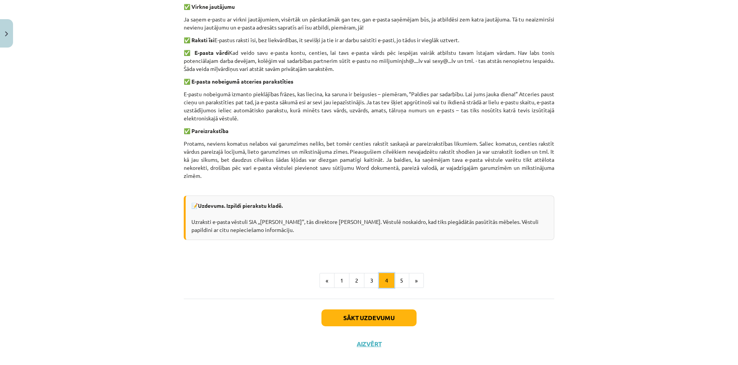
scroll to position [480, 0]
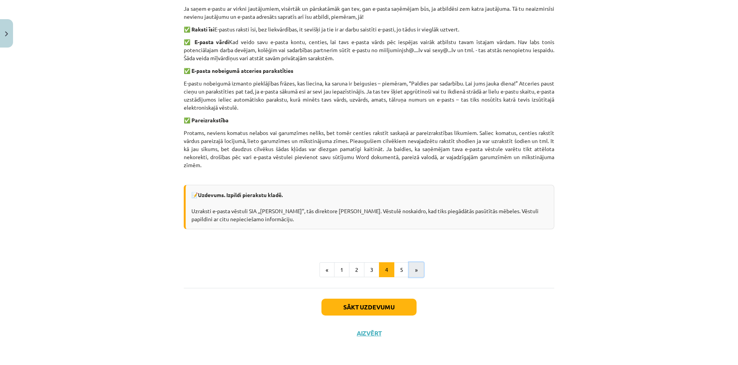
click at [410, 272] on button "»" at bounding box center [416, 269] width 15 height 15
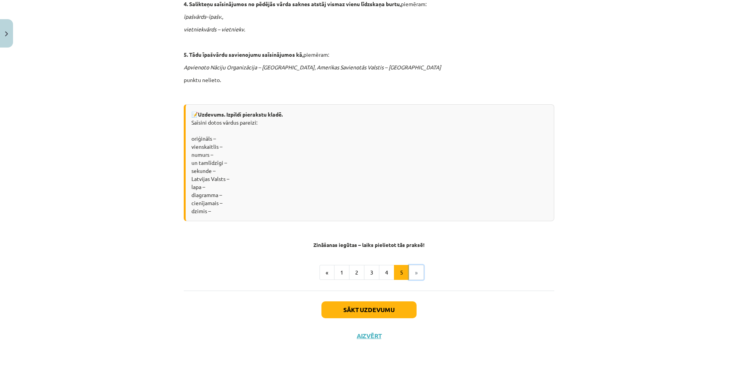
scroll to position [567, 0]
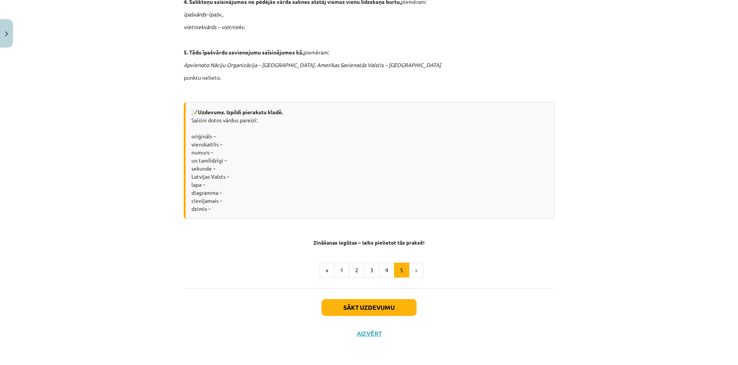
click at [409, 268] on li "»" at bounding box center [416, 270] width 15 height 15
click at [392, 306] on button "Sākt uzdevumu" at bounding box center [369, 307] width 95 height 17
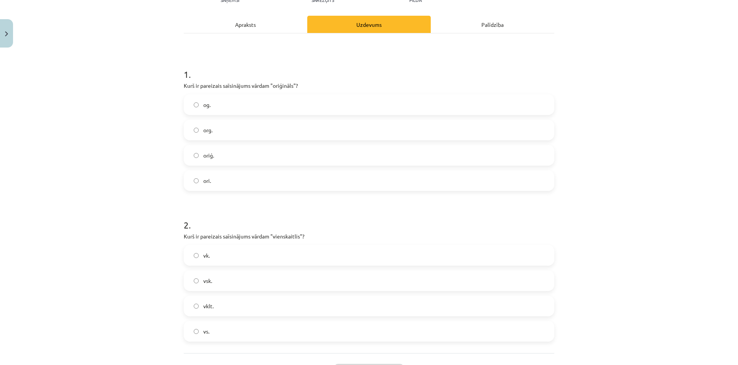
scroll to position [96, 0]
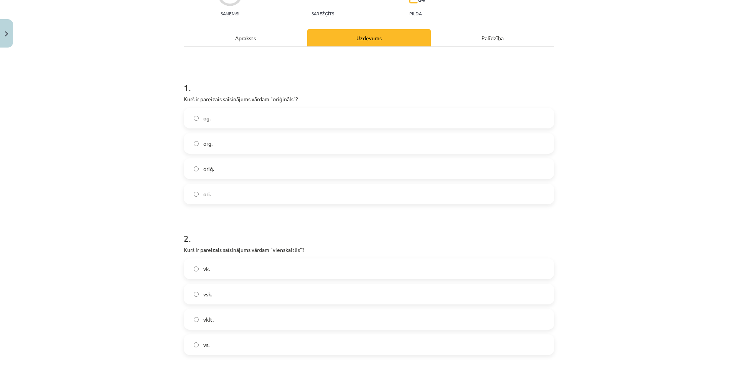
click at [232, 36] on div "Apraksts" at bounding box center [246, 37] width 124 height 17
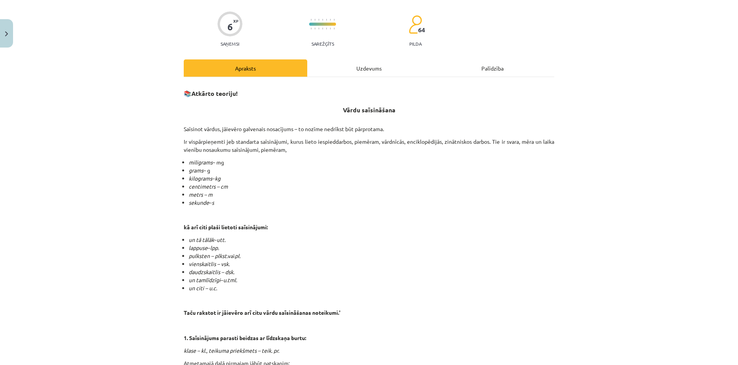
scroll to position [134, 0]
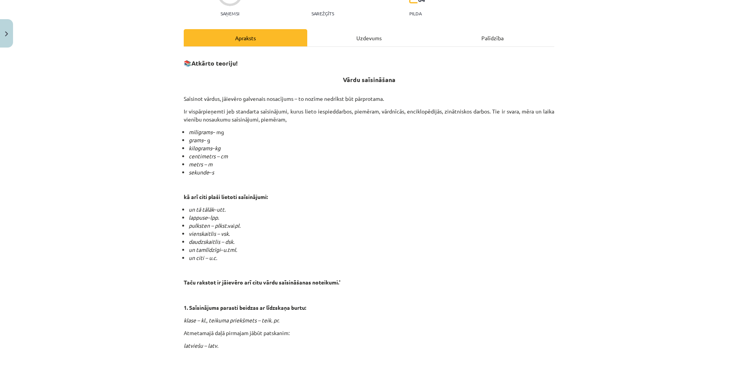
click at [339, 43] on div "Uzdevums" at bounding box center [369, 37] width 124 height 17
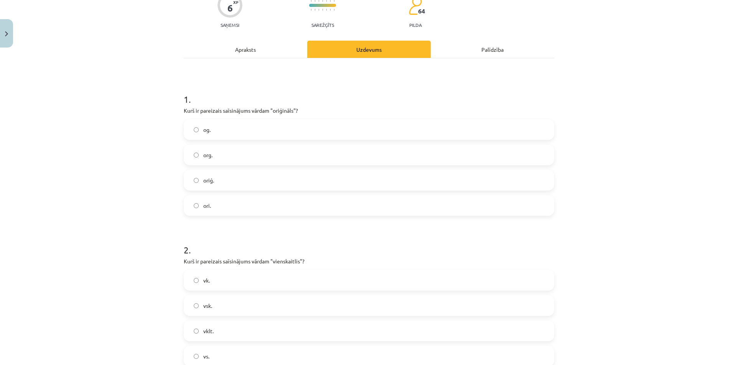
scroll to position [96, 0]
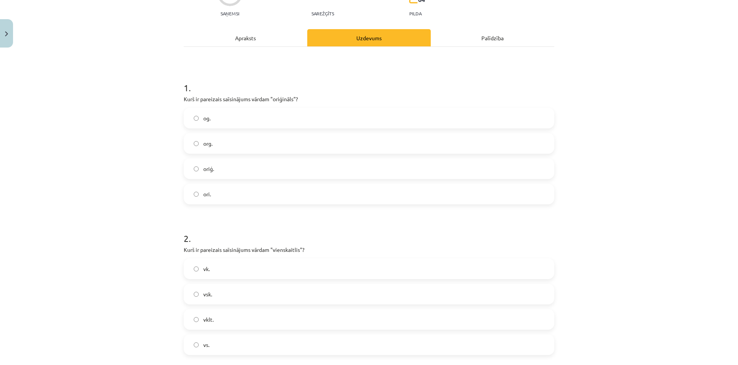
click at [243, 293] on label "vsk." at bounding box center [369, 294] width 369 height 19
click at [237, 45] on div "Apraksts" at bounding box center [246, 37] width 124 height 17
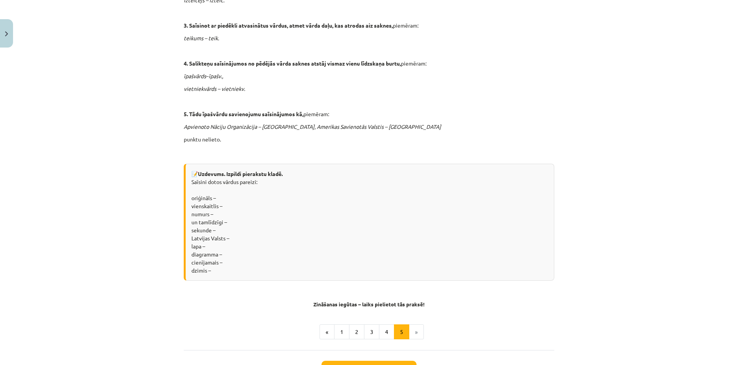
scroll to position [518, 0]
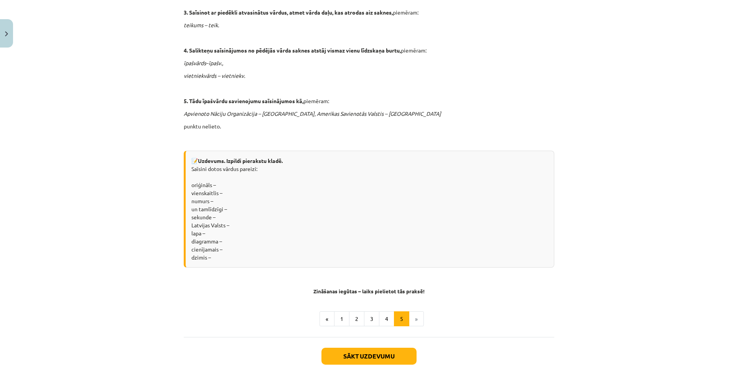
click at [265, 169] on div "📝 Uzdevums. Izpildi pierakstu kladē. Saīsini dotos vārdus pareizi: oriģināls – …" at bounding box center [369, 209] width 371 height 117
click at [267, 162] on b "Uzdevums. Izpildi pierakstu kladē." at bounding box center [240, 160] width 85 height 7
click at [379, 317] on button "4" at bounding box center [386, 319] width 15 height 15
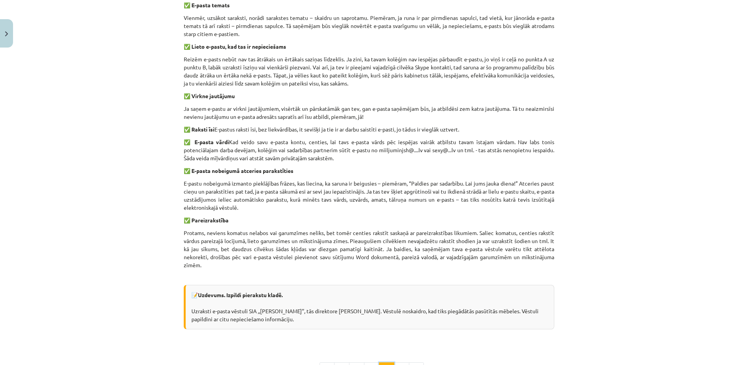
scroll to position [457, 0]
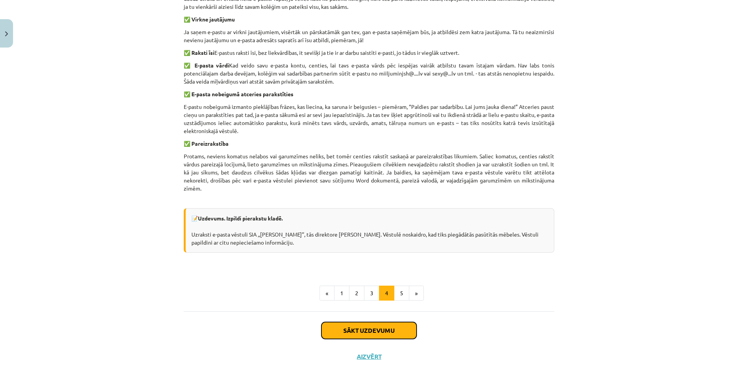
click at [388, 330] on button "Sākt uzdevumu" at bounding box center [369, 330] width 95 height 17
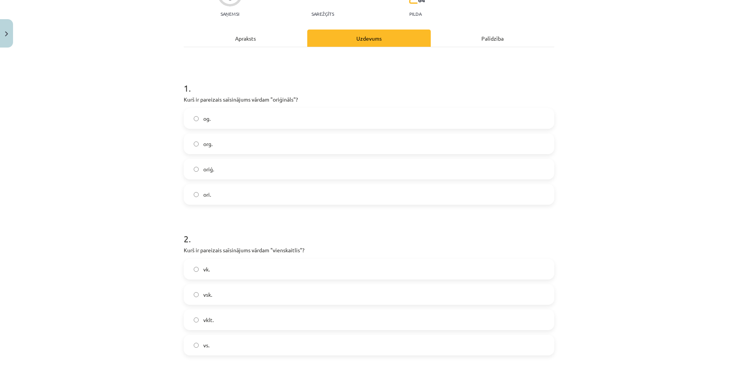
scroll to position [96, 0]
click at [245, 170] on label "oriģ." at bounding box center [369, 168] width 369 height 19
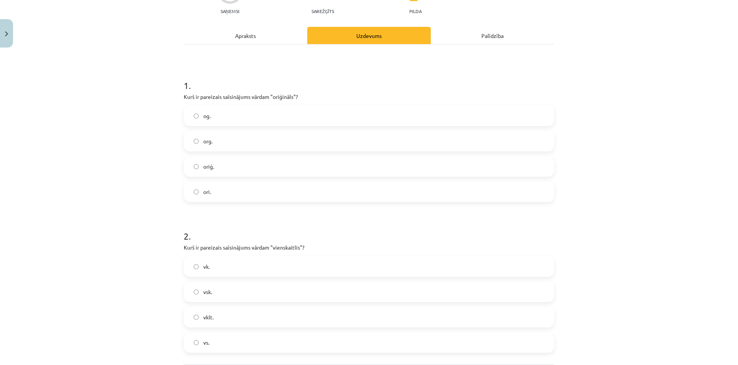
scroll to position [175, 0]
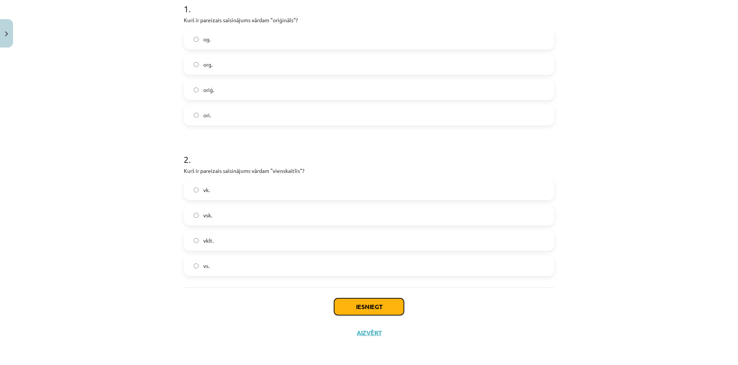
click at [393, 305] on button "Iesniegt" at bounding box center [369, 307] width 70 height 17
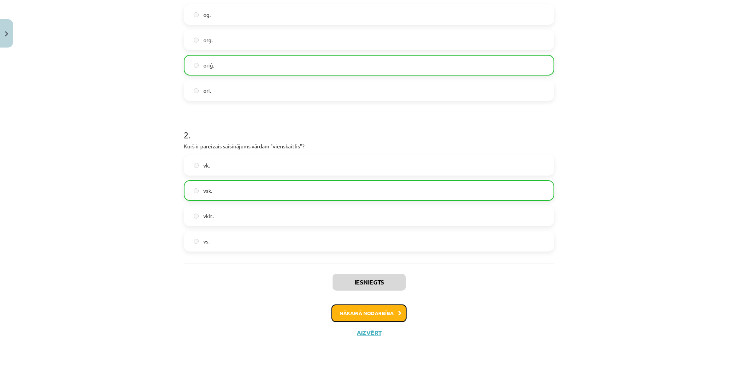
click at [392, 311] on button "Nākamā nodarbība" at bounding box center [369, 314] width 75 height 18
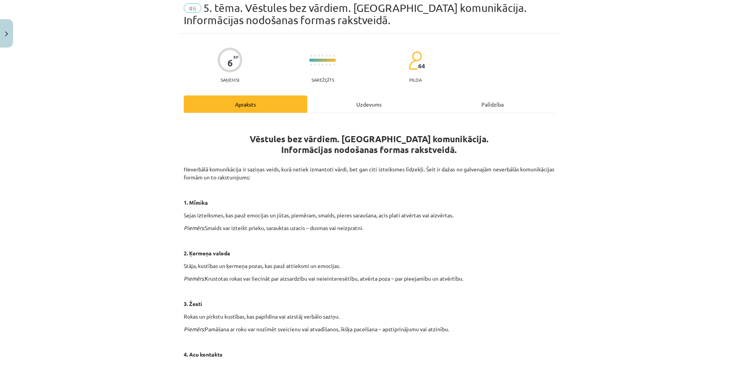
scroll to position [19, 0]
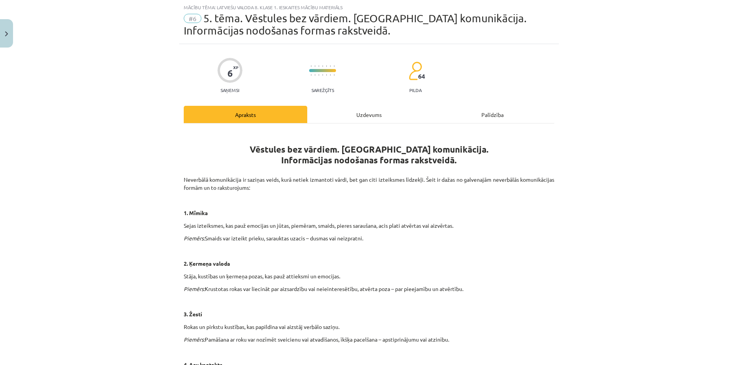
click at [343, 118] on div "Uzdevums" at bounding box center [369, 114] width 124 height 17
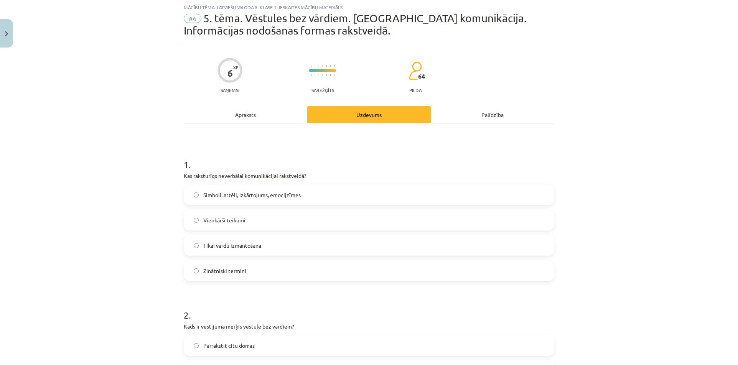
click at [261, 118] on div "Apraksts" at bounding box center [246, 114] width 124 height 17
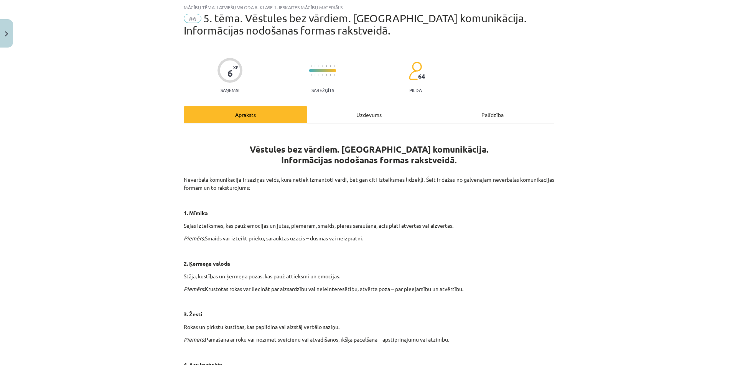
click at [350, 114] on div "Uzdevums" at bounding box center [369, 114] width 124 height 17
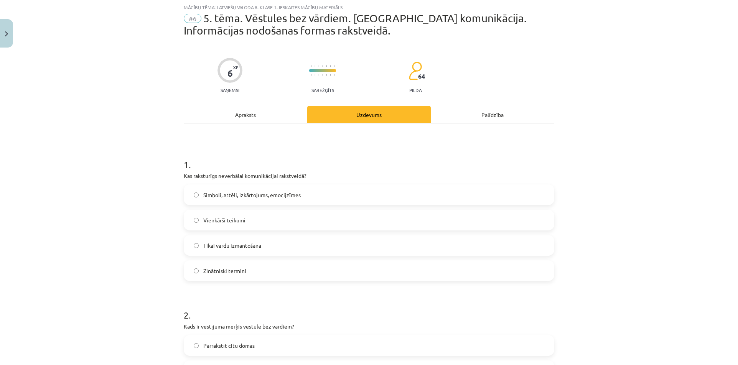
click at [341, 194] on label "Simboli, attēli, izkārtojums, emocijzīmes" at bounding box center [369, 194] width 369 height 19
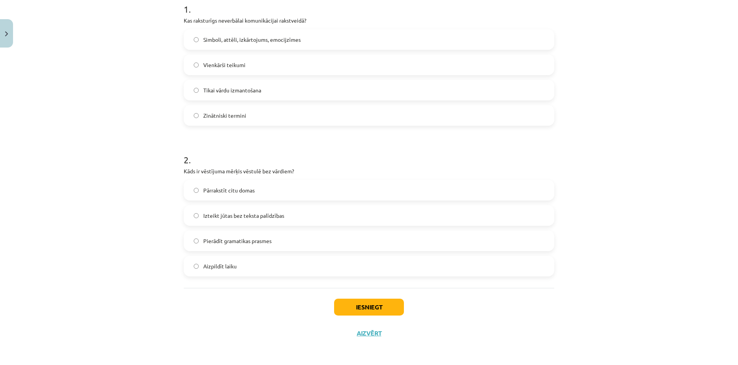
scroll to position [175, 0]
click at [336, 213] on label "Izteikt jūtas bez teksta palīdzības" at bounding box center [369, 215] width 369 height 19
click at [370, 298] on div "Iesniegt Aizvērt" at bounding box center [369, 315] width 371 height 54
click at [375, 305] on button "Iesniegt" at bounding box center [369, 307] width 70 height 17
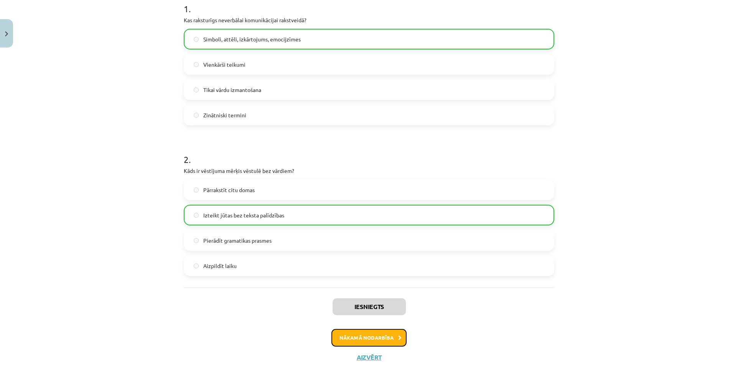
click at [374, 332] on button "Nākamā nodarbība" at bounding box center [369, 338] width 75 height 18
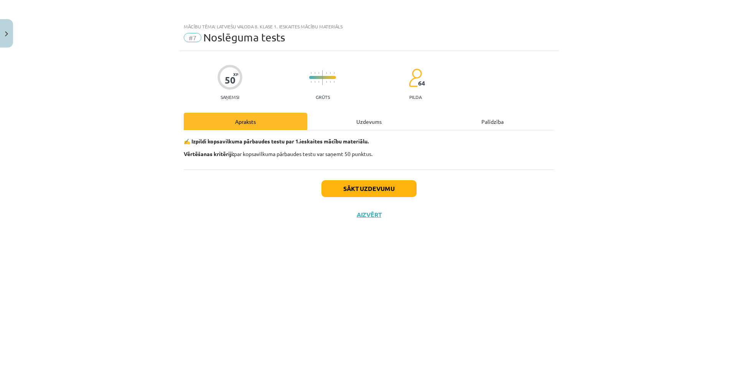
scroll to position [0, 0]
click at [360, 188] on button "Sākt uzdevumu" at bounding box center [369, 188] width 95 height 17
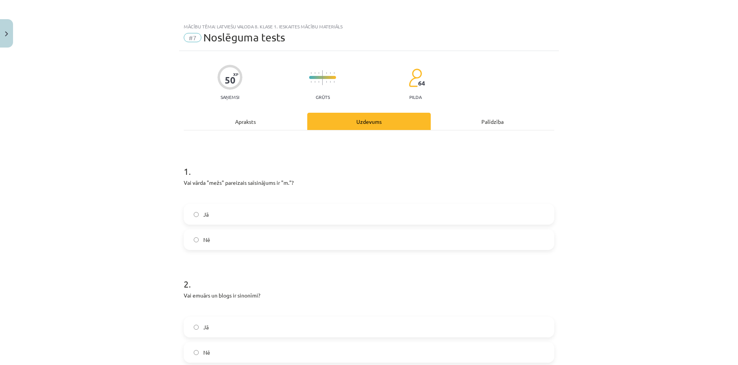
click at [234, 237] on label "Nē" at bounding box center [369, 239] width 369 height 19
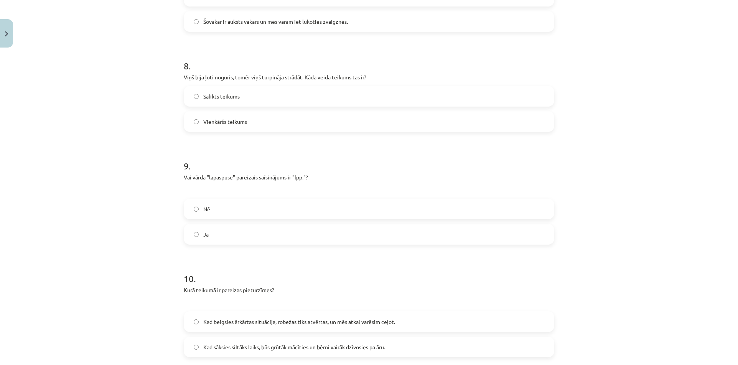
scroll to position [939, 0]
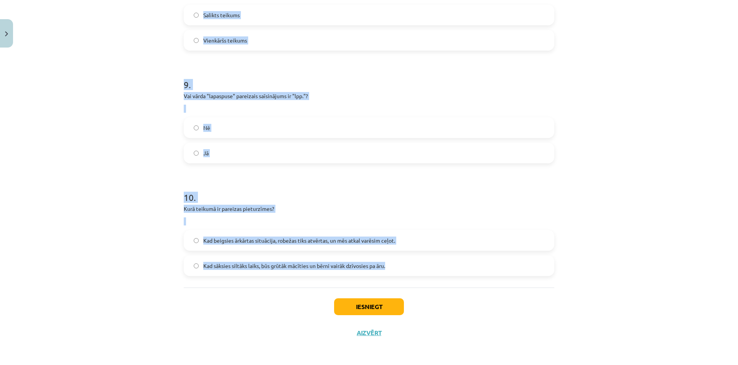
drag, startPoint x: 176, startPoint y: 165, endPoint x: 399, endPoint y: 265, distance: 244.2
copy form "2 . Vai emuārs un blogs ir sinonīmi? Jā Nē 3 . Mēs devāmies uz pludmali un sauļ…"
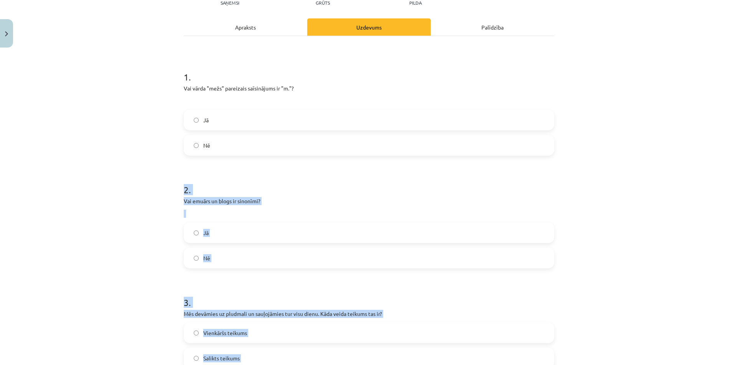
scroll to position [414, 0]
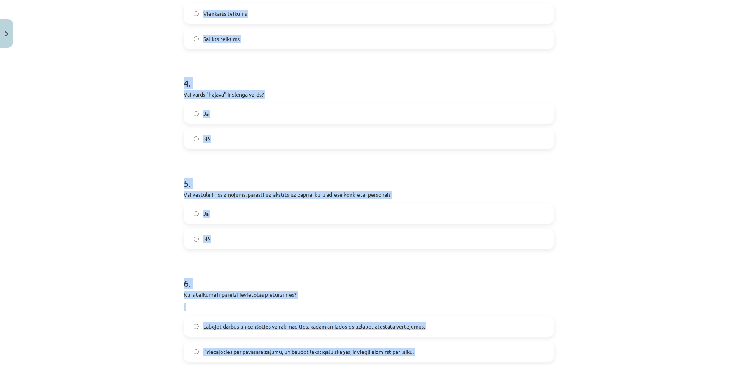
click at [558, 264] on div "Mācību tēma: Latviešu valoda 8. klase 1. ieskaites mācību materiāls #7 Noslēgum…" at bounding box center [369, 182] width 738 height 365
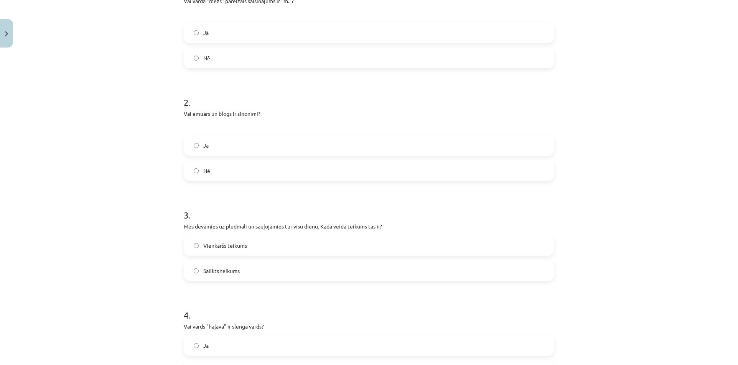
scroll to position [145, 0]
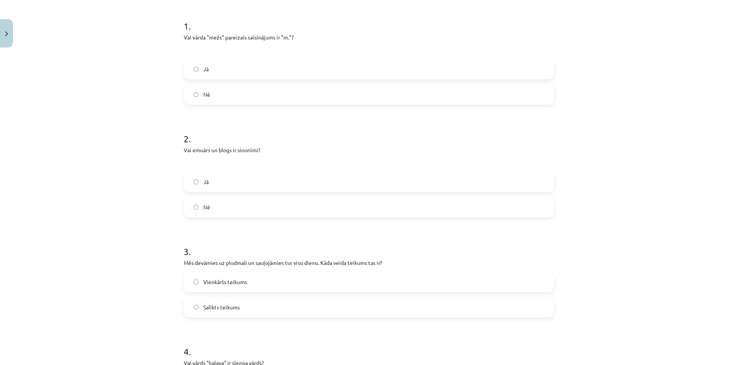
click at [224, 191] on div "Jā" at bounding box center [369, 182] width 371 height 21
click at [222, 183] on label "Jā" at bounding box center [369, 181] width 369 height 19
click at [243, 304] on label "Salikts teikums" at bounding box center [369, 307] width 369 height 19
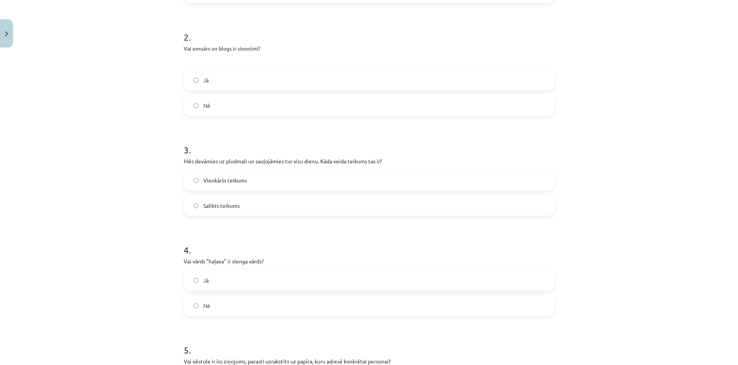
scroll to position [261, 0]
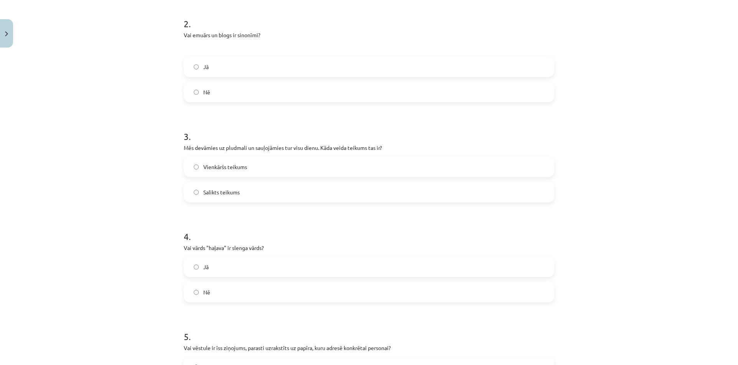
click at [231, 276] on label "Jā" at bounding box center [369, 266] width 369 height 19
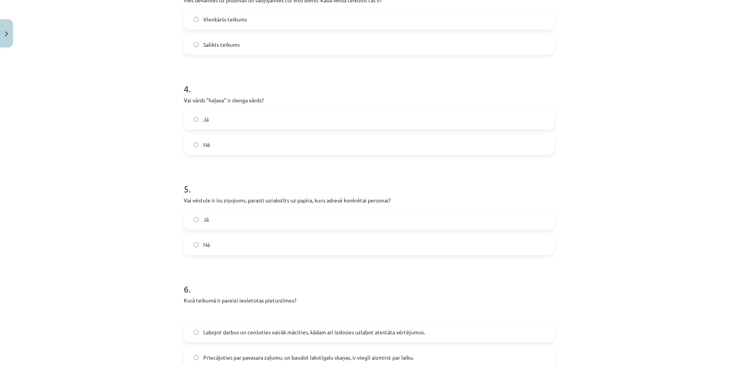
scroll to position [414, 0]
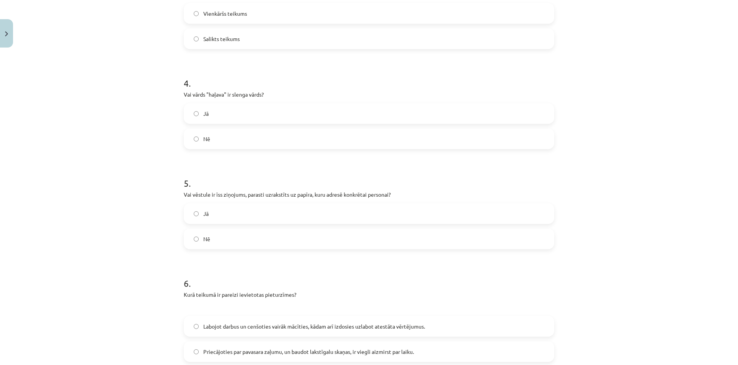
click at [558, 224] on div "Mācību tēma: Latviešu valoda 8. klase 1. ieskaites mācību materiāls #7 Noslēgum…" at bounding box center [369, 182] width 738 height 365
click at [270, 216] on label "Jā" at bounding box center [369, 213] width 369 height 19
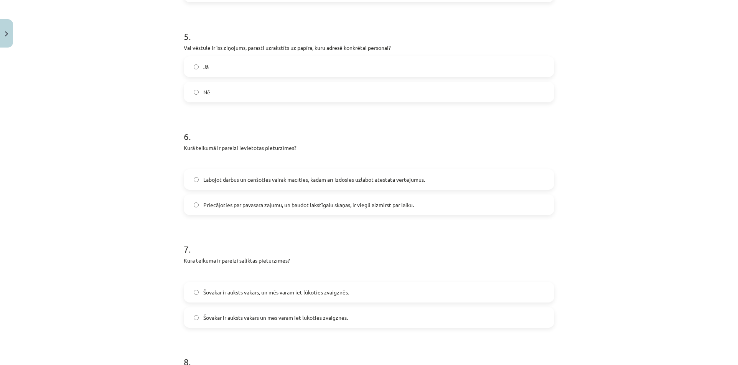
scroll to position [568, 0]
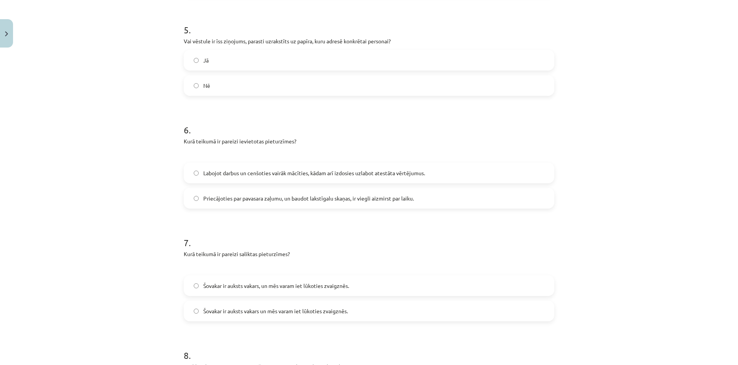
click at [497, 177] on label "Labojot darbus un cenšoties vairāk mācīties, kādam arī izdosies uzlabot atestāt…" at bounding box center [369, 172] width 369 height 19
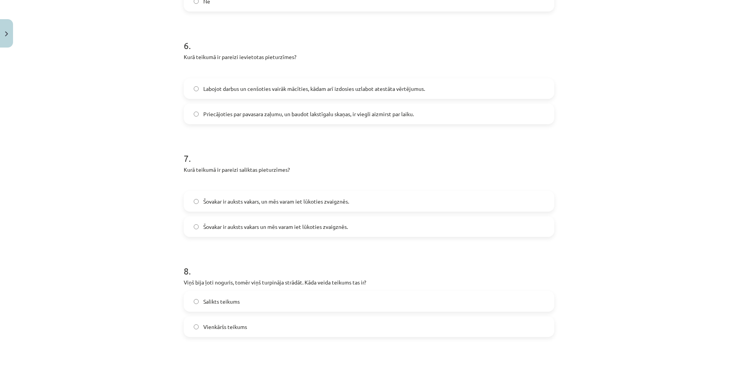
scroll to position [721, 0]
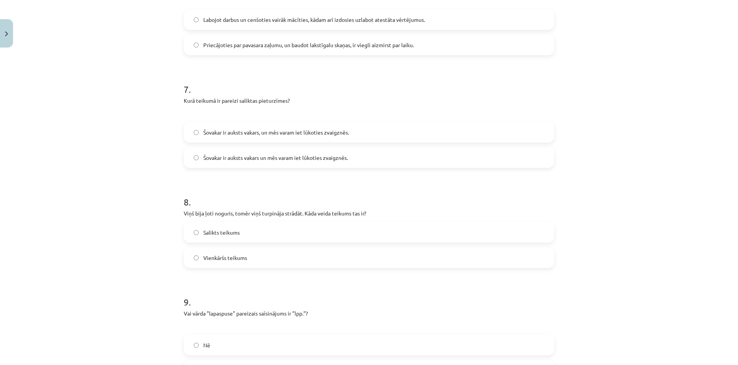
click at [238, 127] on label "Šovakar ir auksts vakars, un mēs varam iet lūkoties zvaigznēs." at bounding box center [369, 132] width 369 height 19
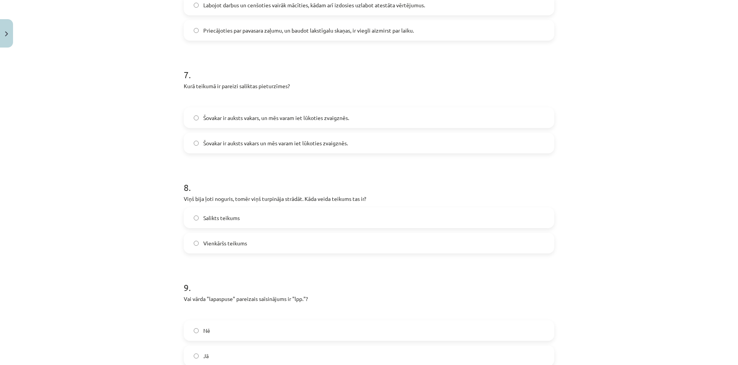
scroll to position [759, 0]
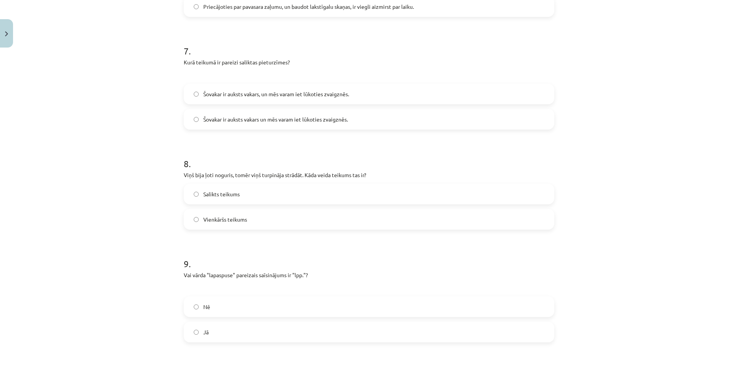
click at [253, 197] on label "Salikts teikums" at bounding box center [369, 194] width 369 height 19
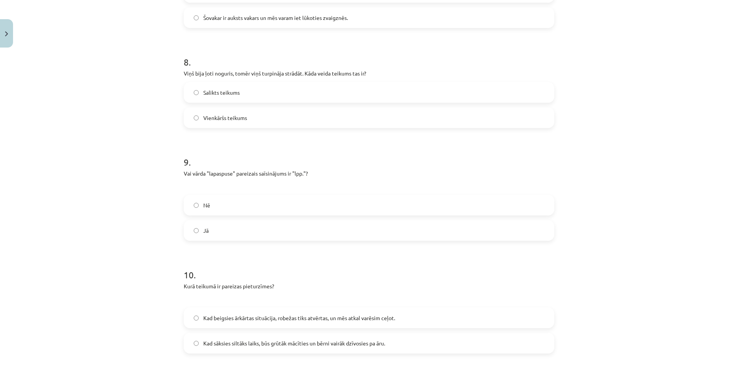
scroll to position [913, 0]
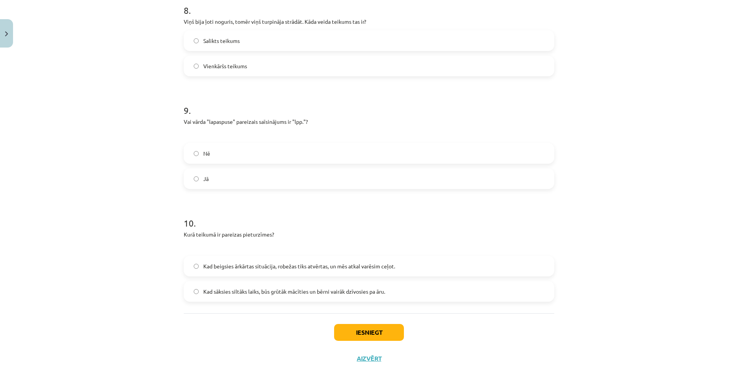
click at [248, 175] on label "Jā" at bounding box center [369, 178] width 369 height 19
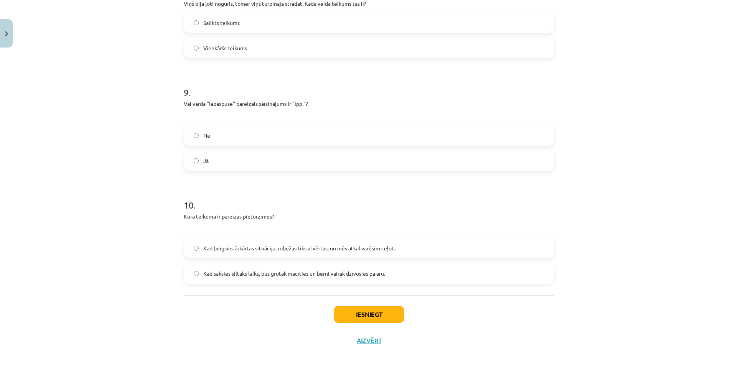
scroll to position [939, 0]
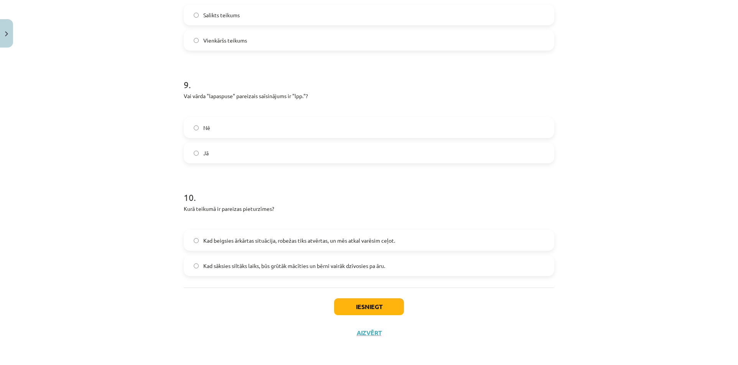
click at [302, 267] on span "Kad sāksies siltāks laiks, būs grūtāk mācīties un bērni vairāk dzīvosies pa āru." at bounding box center [294, 266] width 182 height 8
click at [371, 309] on button "Iesniegt" at bounding box center [369, 307] width 70 height 17
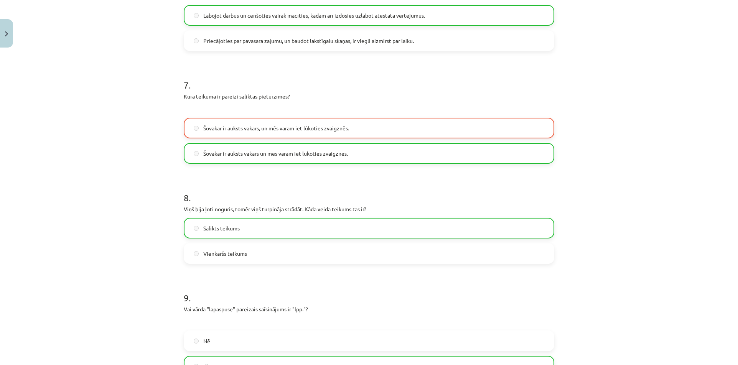
scroll to position [729, 0]
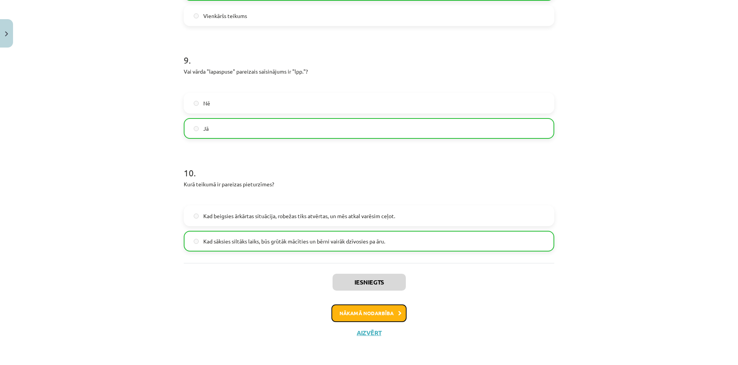
click at [355, 309] on button "Nākamā nodarbība" at bounding box center [369, 314] width 75 height 18
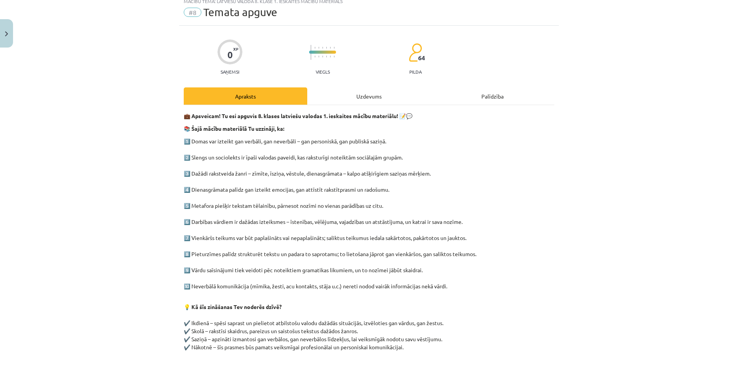
scroll to position [19, 0]
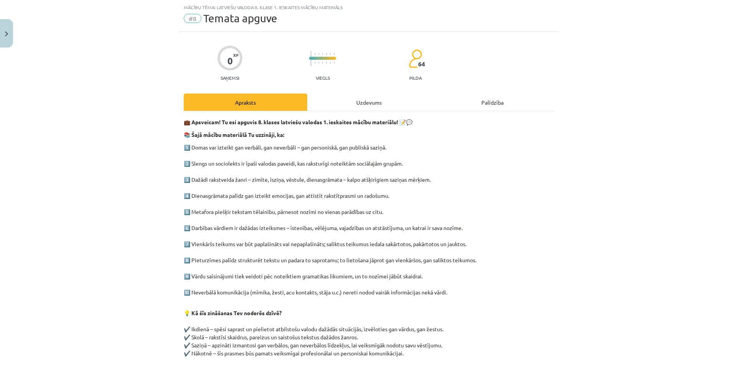
click at [363, 105] on div "Uzdevums" at bounding box center [369, 102] width 124 height 17
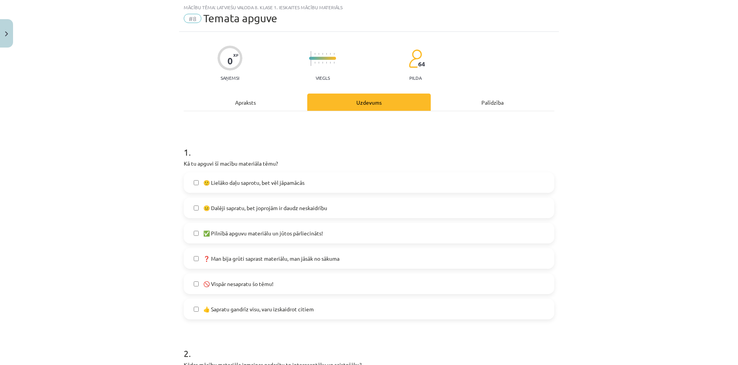
click at [389, 183] on label "🙂 Lielāko daļu saprotu, bet vēl jāpamācās" at bounding box center [369, 182] width 369 height 19
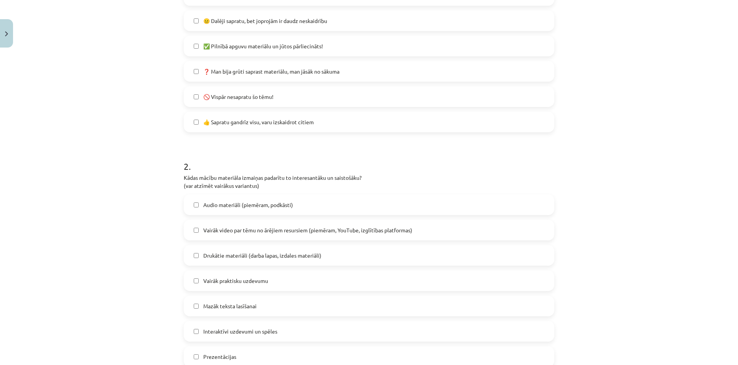
scroll to position [211, 0]
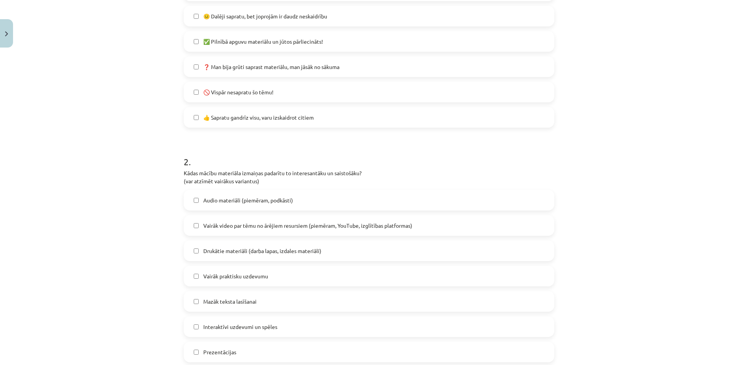
click at [378, 228] on span "Vairāk video par tēmu no ārējiem resursiem (piemēram, YouTube, izglītības platf…" at bounding box center [307, 226] width 209 height 8
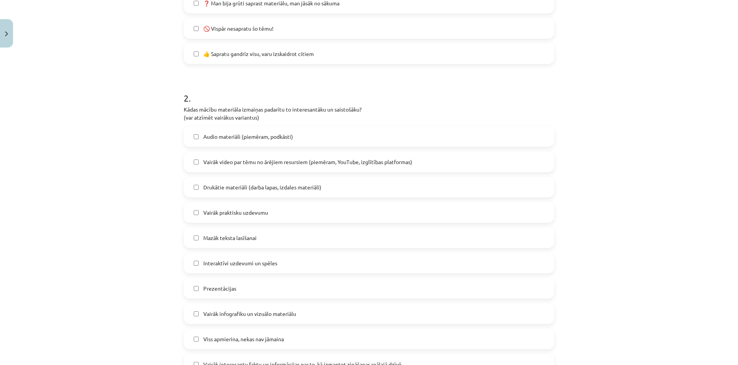
scroll to position [288, 0]
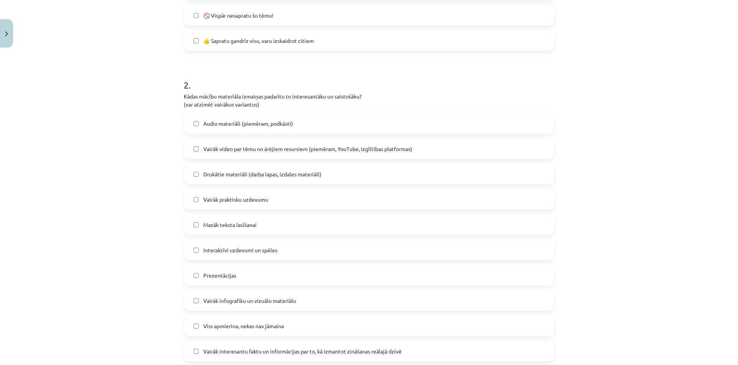
click at [278, 228] on label "Mazāk teksta lasīšanai" at bounding box center [369, 224] width 369 height 19
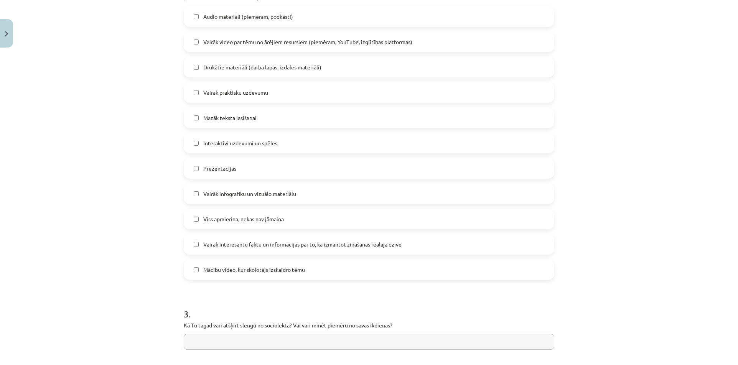
scroll to position [403, 0]
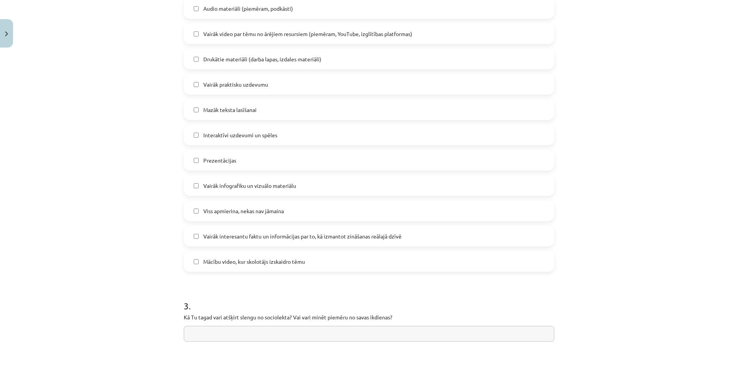
click at [331, 261] on label "Mācību video, kur skolotājs izskaidro tēmu" at bounding box center [369, 261] width 369 height 19
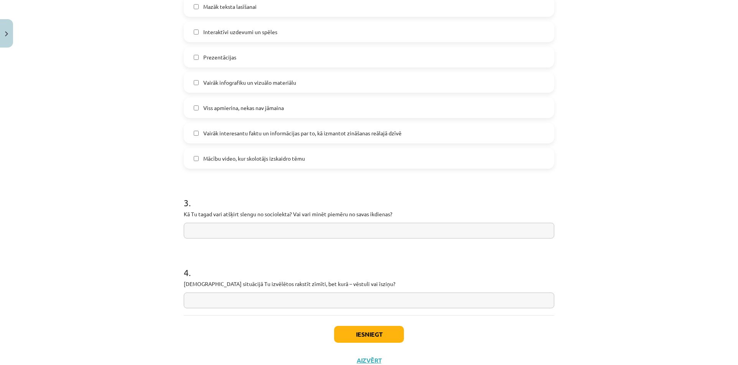
scroll to position [518, 0]
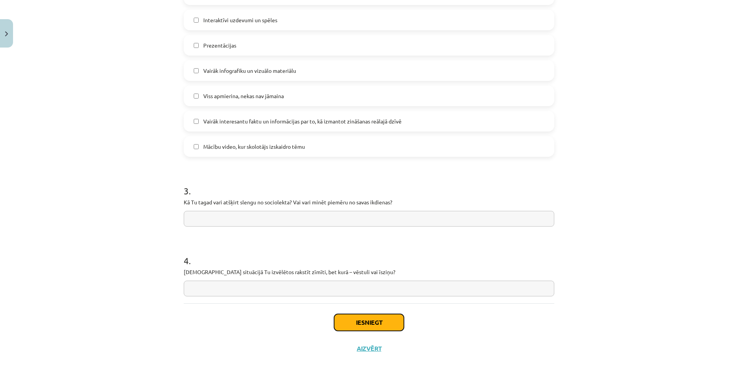
click at [345, 319] on button "Iesniegt" at bounding box center [369, 322] width 70 height 17
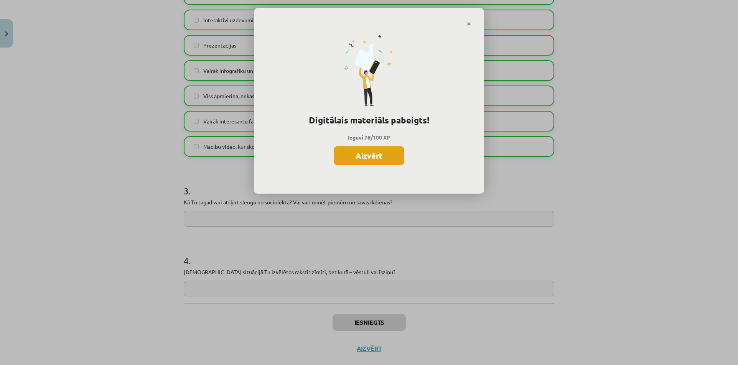
click at [388, 150] on button "Aizvērt" at bounding box center [369, 155] width 71 height 19
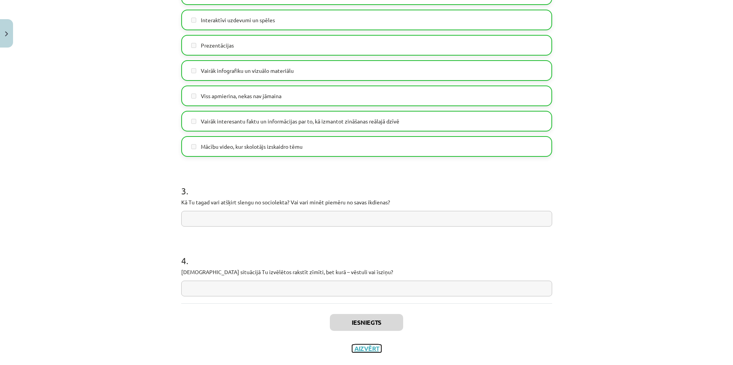
click at [372, 347] on button "Aizvērt" at bounding box center [366, 349] width 29 height 8
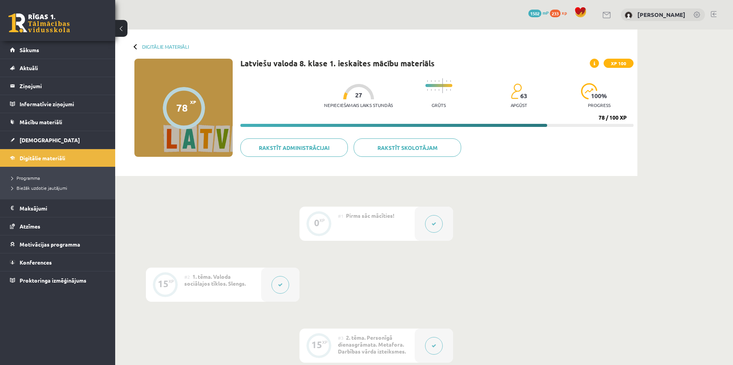
scroll to position [38, 0]
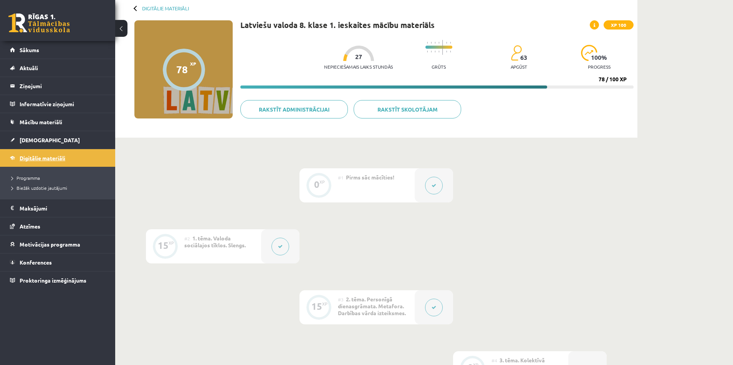
click at [73, 154] on link "Digitālie materiāli" at bounding box center [58, 158] width 96 height 18
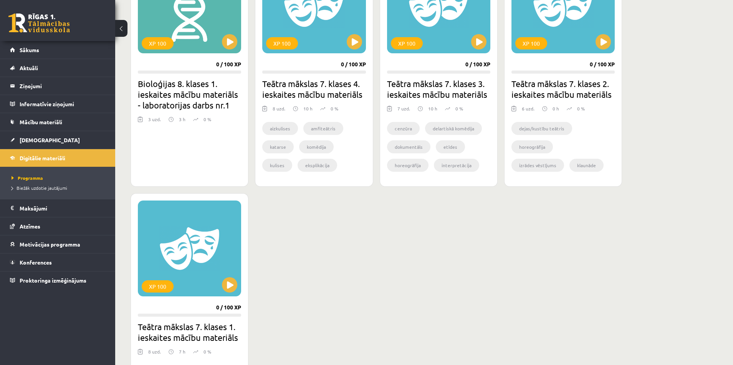
scroll to position [307, 0]
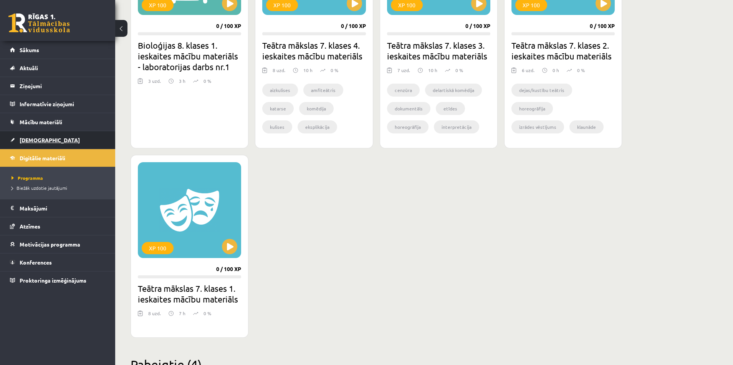
click at [48, 145] on link "[DEMOGRAPHIC_DATA]" at bounding box center [58, 140] width 96 height 18
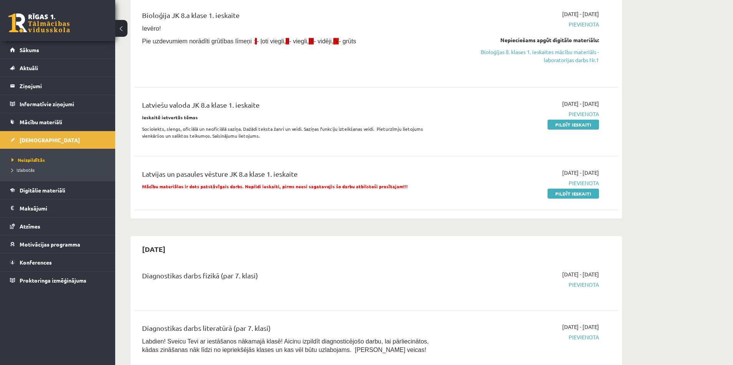
scroll to position [115, 0]
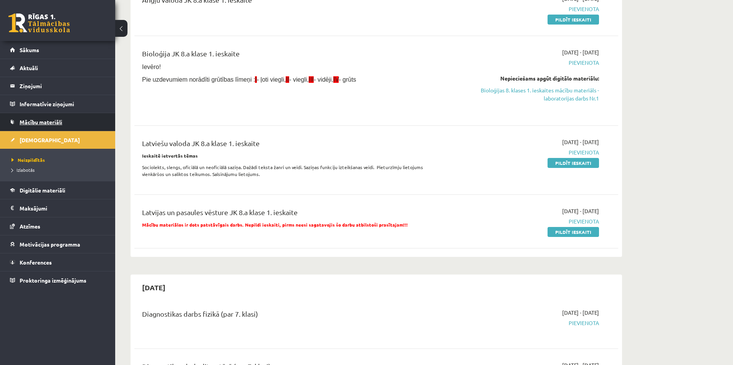
click at [58, 125] on link "Mācību materiāli" at bounding box center [58, 122] width 96 height 18
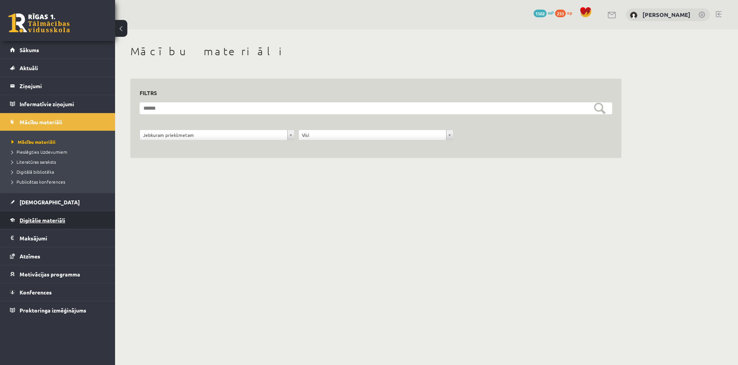
click at [58, 218] on span "Digitālie materiāli" at bounding box center [43, 220] width 46 height 7
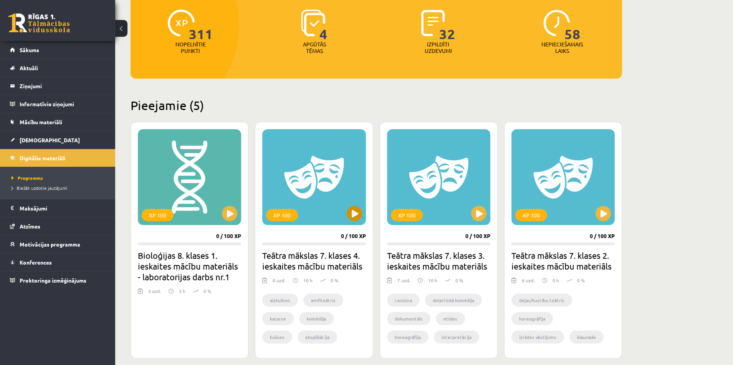
scroll to position [115, 0]
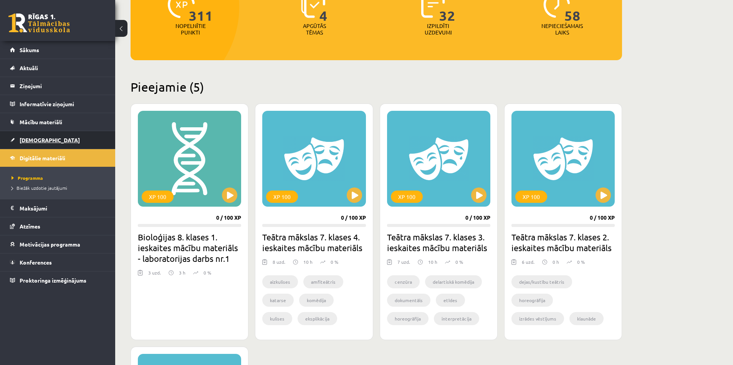
click at [55, 137] on link "[DEMOGRAPHIC_DATA]" at bounding box center [58, 140] width 96 height 18
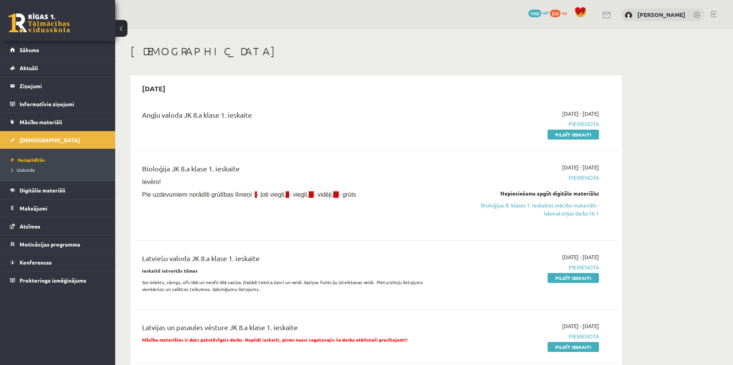
scroll to position [38, 0]
